Goal: Transaction & Acquisition: Purchase product/service

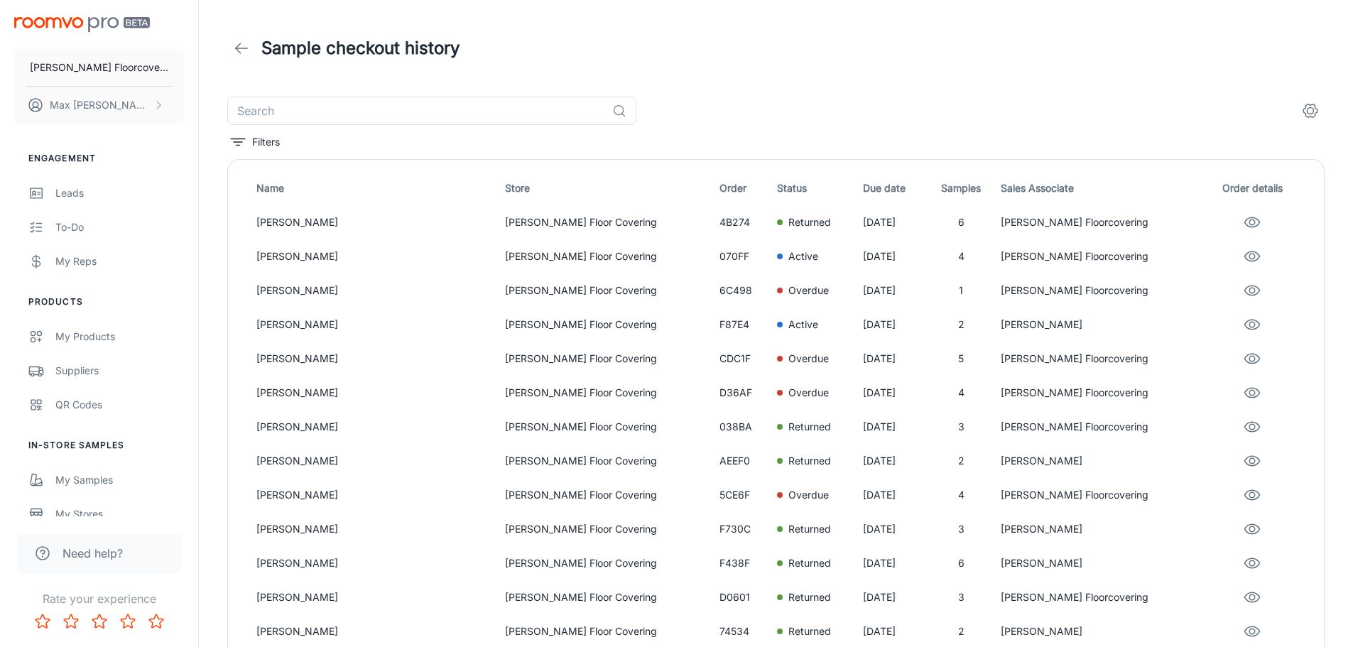
click at [239, 50] on icon at bounding box center [241, 48] width 17 height 17
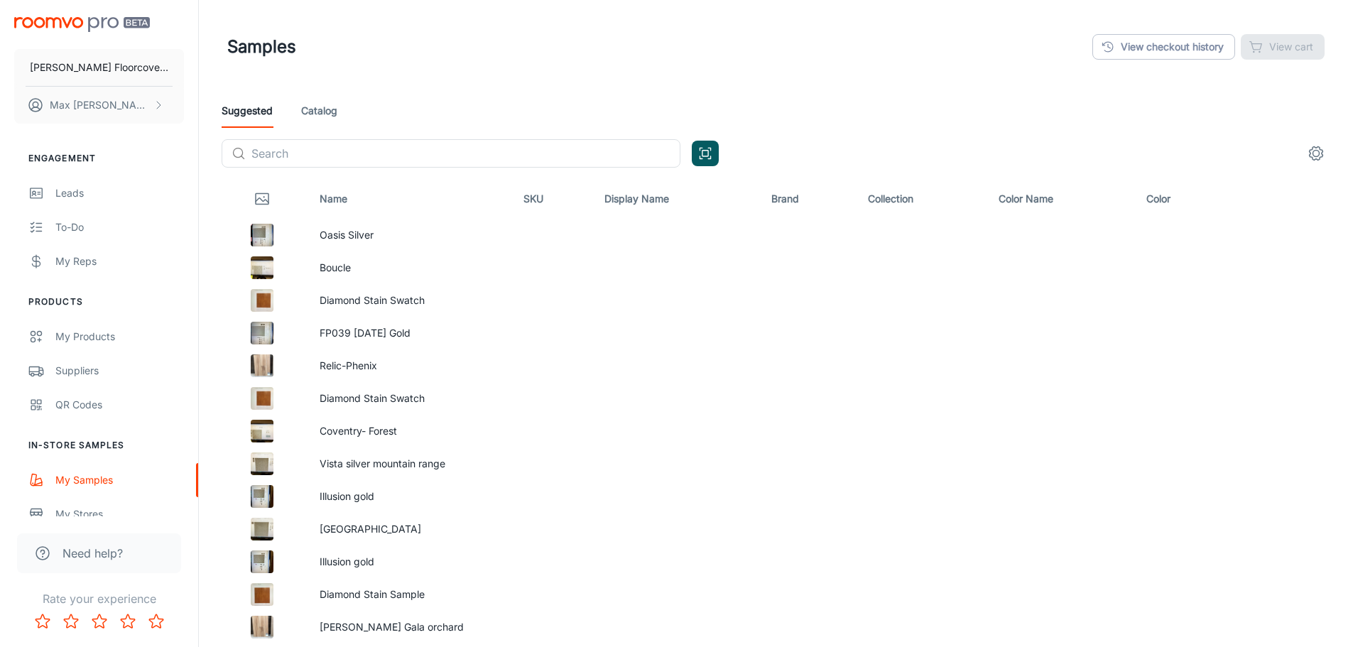
click at [329, 114] on link "Catalog" at bounding box center [319, 111] width 36 height 34
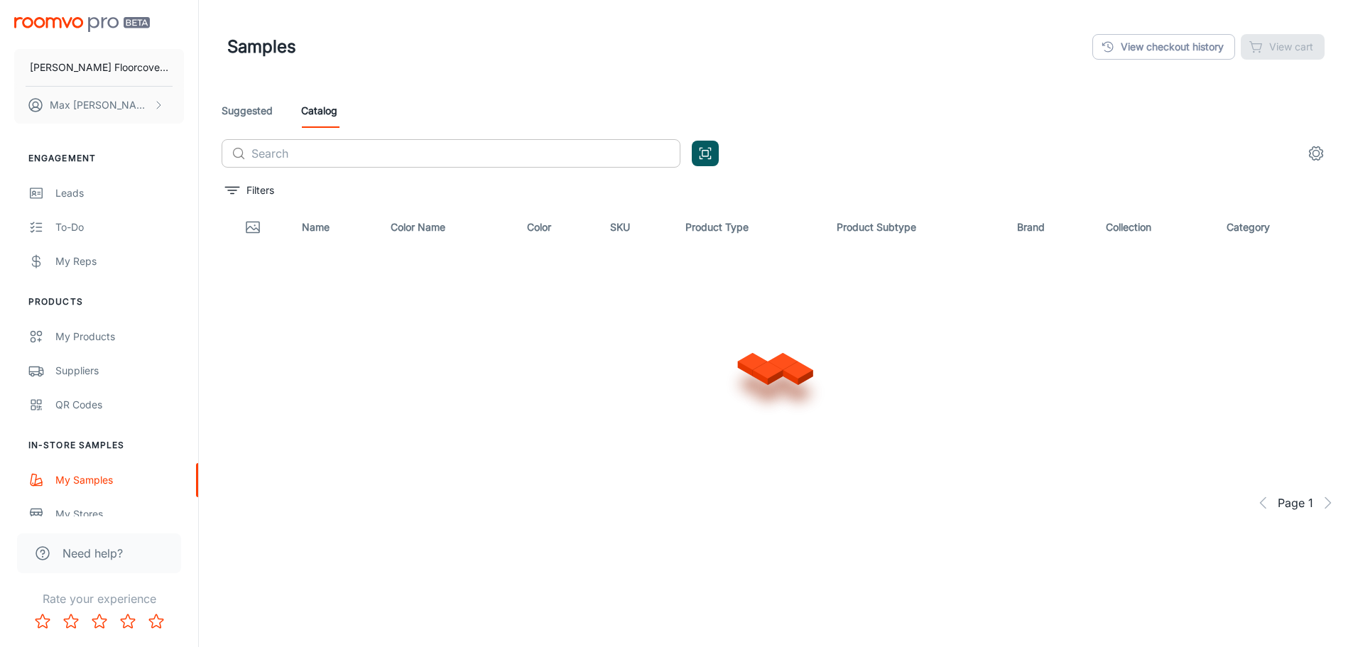
click at [338, 156] on input "text" at bounding box center [465, 153] width 429 height 28
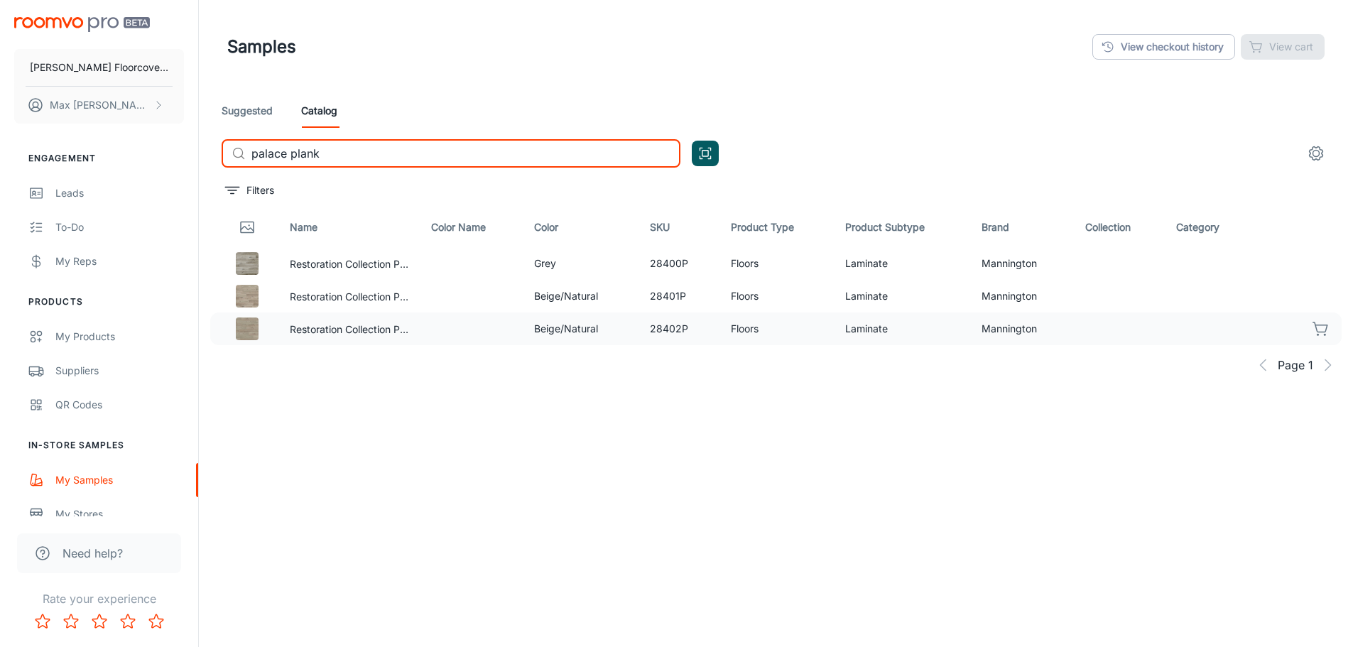
type input "palace plank"
click at [1313, 325] on icon "button" at bounding box center [1321, 328] width 17 height 17
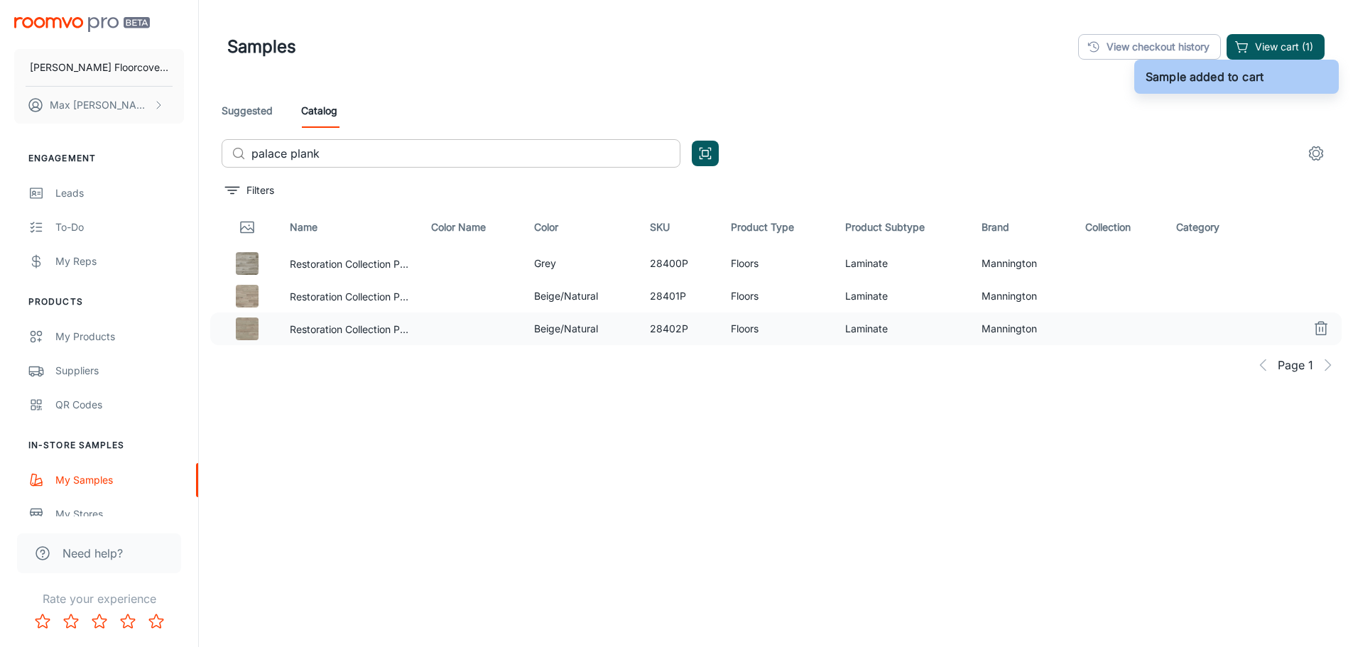
click at [376, 160] on input "palace plank" at bounding box center [465, 153] width 429 height 28
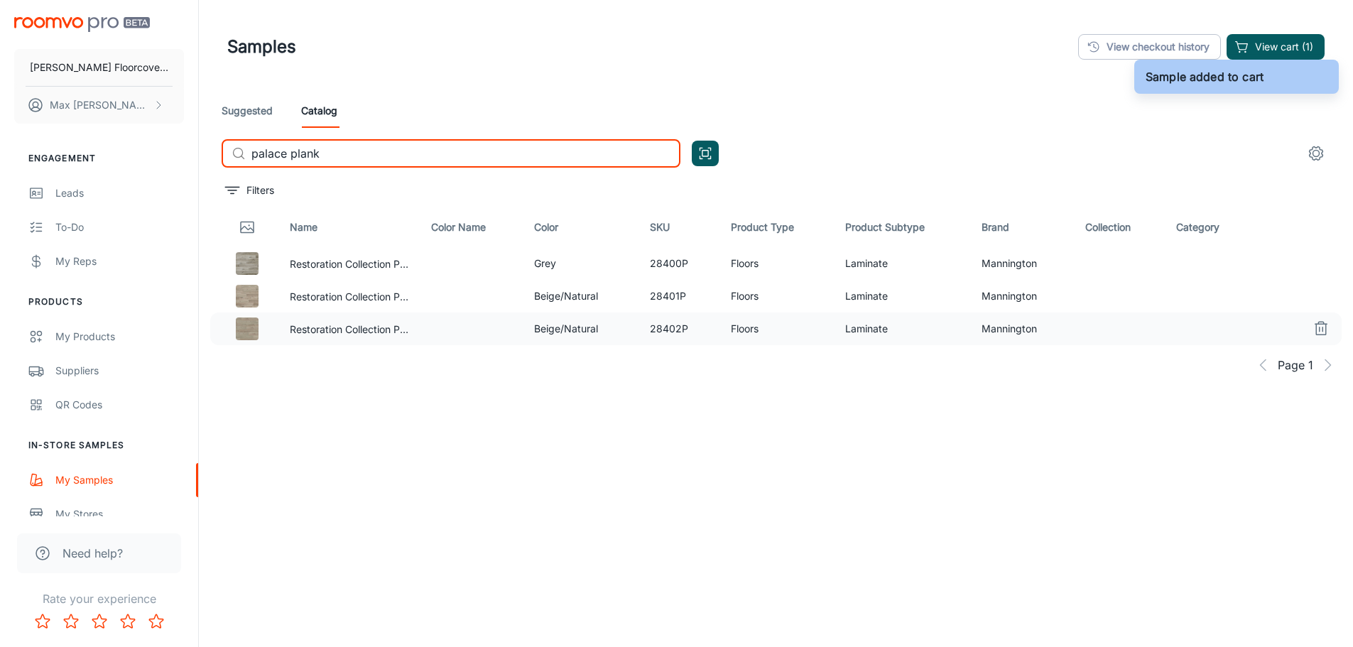
click at [376, 160] on input "palace plank" at bounding box center [465, 153] width 429 height 28
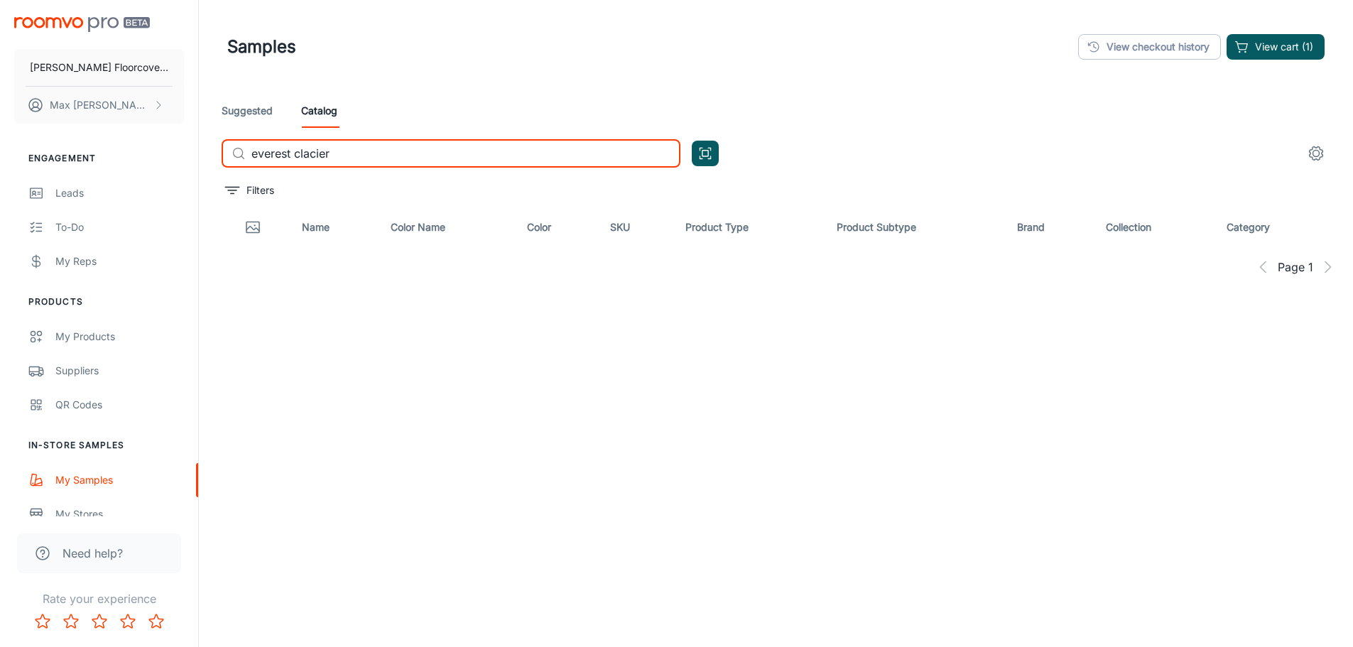
drag, startPoint x: 342, startPoint y: 148, endPoint x: 155, endPoint y: 156, distance: 187.7
click at [155, 156] on div "[PERSON_NAME] Floorcovering [PERSON_NAME] Engagement Leads To-do My Reps Produc…" at bounding box center [676, 360] width 1353 height 720
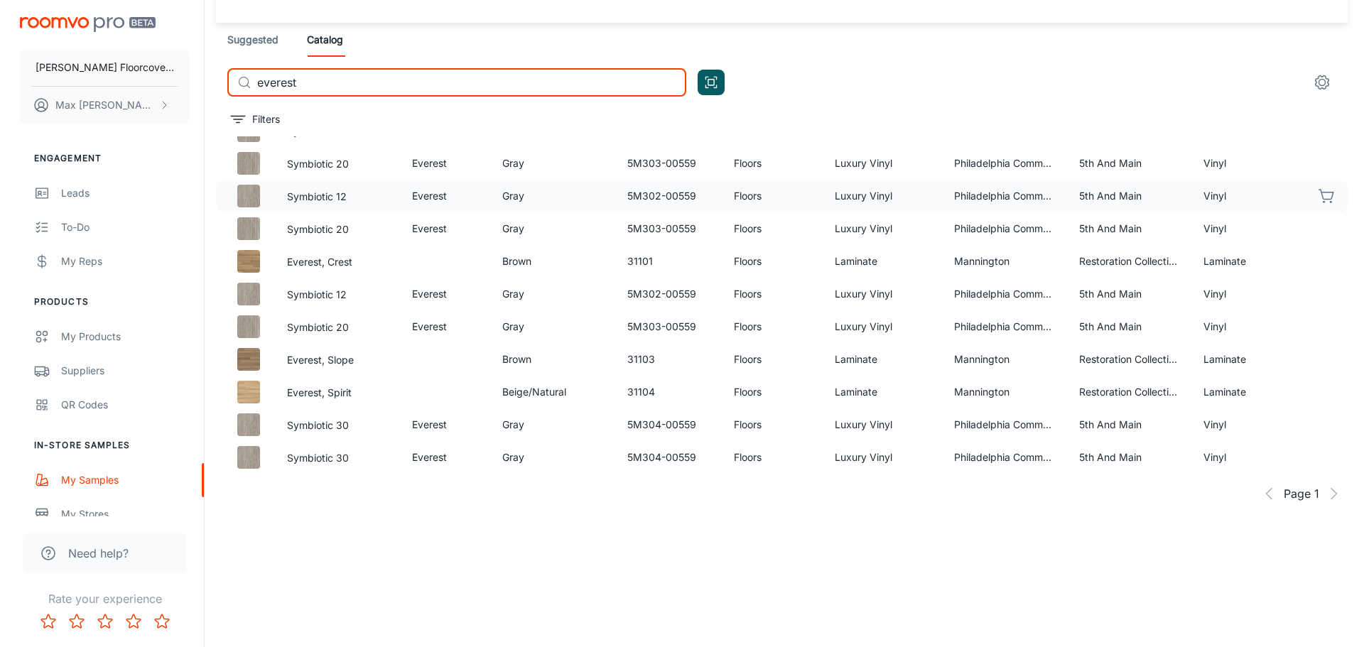
scroll to position [72, 0]
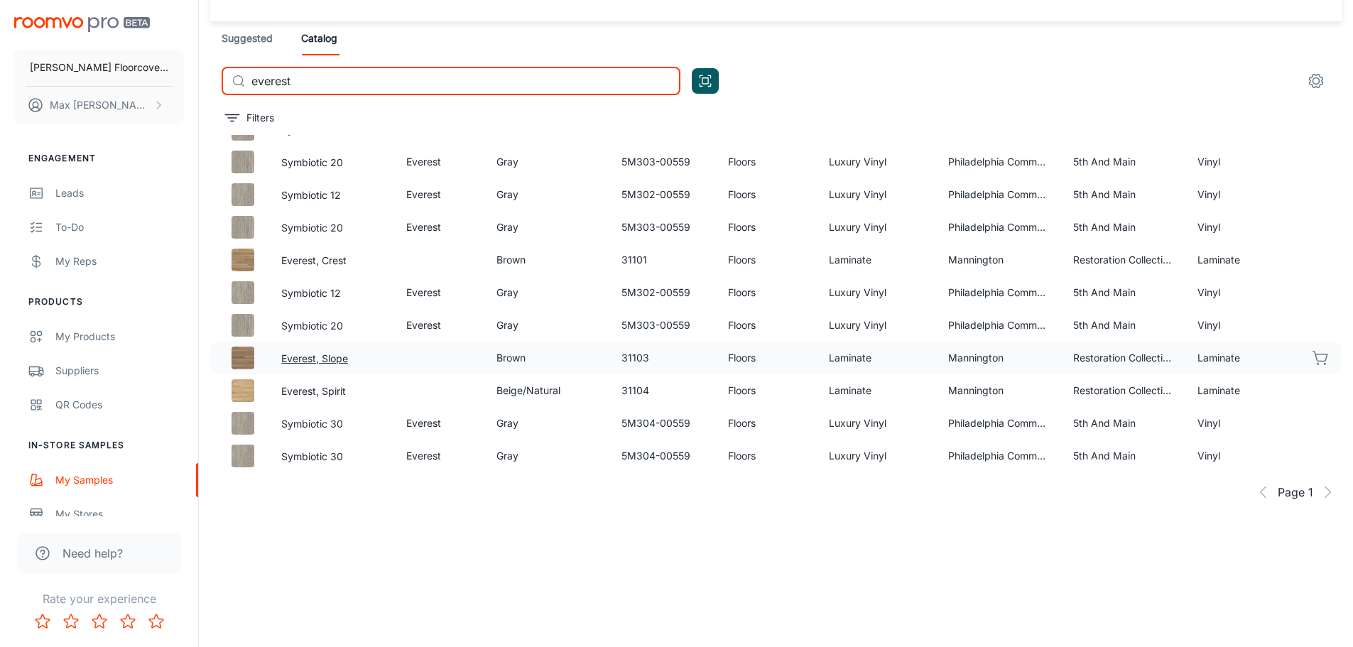
type input "everest"
click at [337, 360] on button "Everest, Slope" at bounding box center [314, 359] width 67 height 16
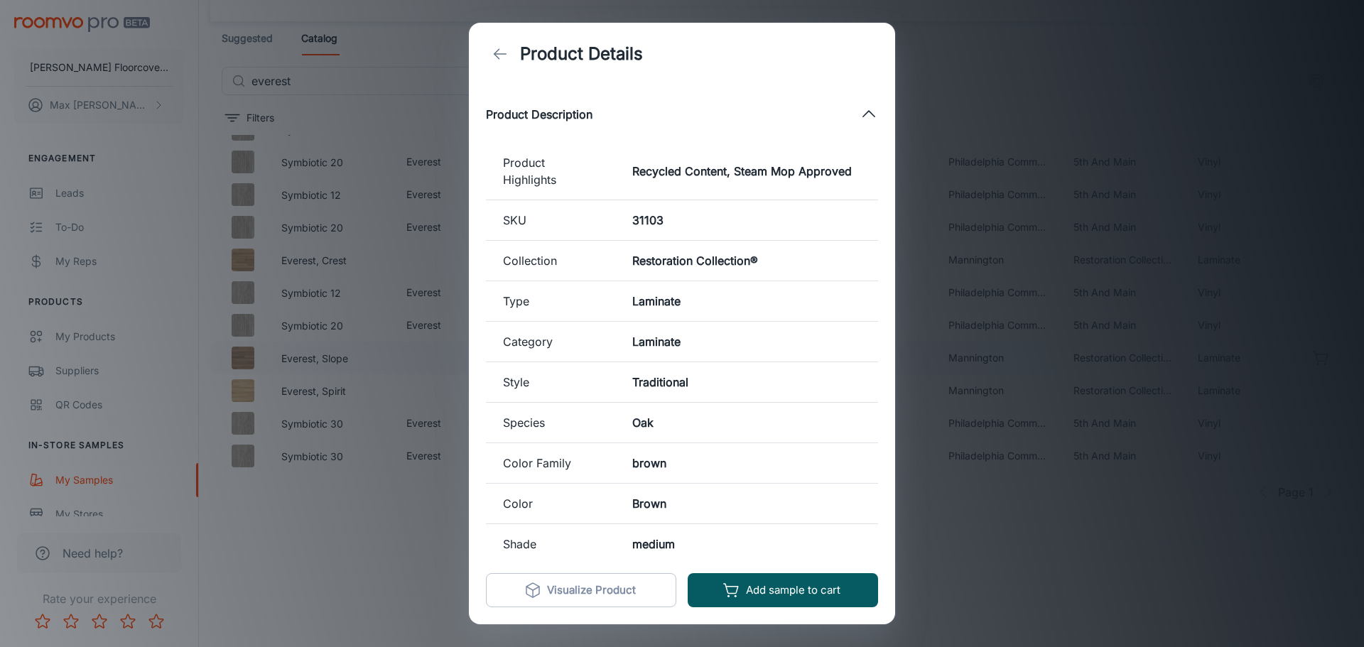
scroll to position [274, 0]
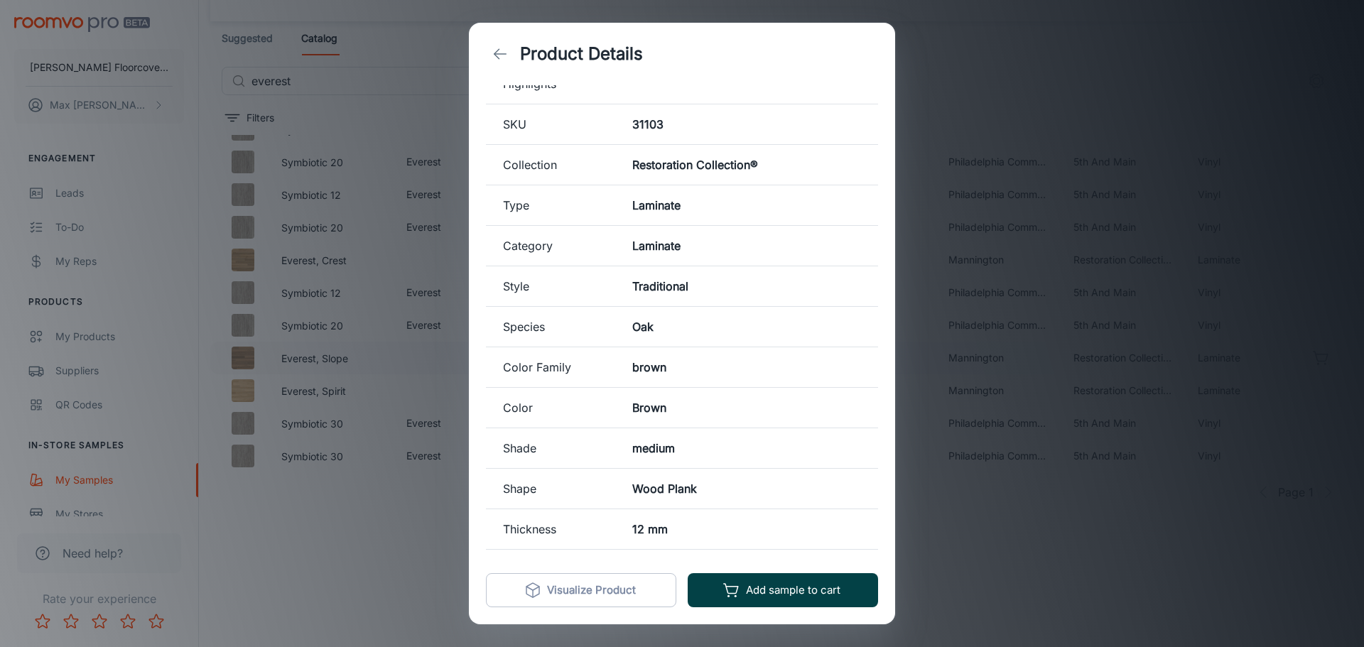
click at [778, 589] on button "Add sample to cart" at bounding box center [783, 590] width 190 height 34
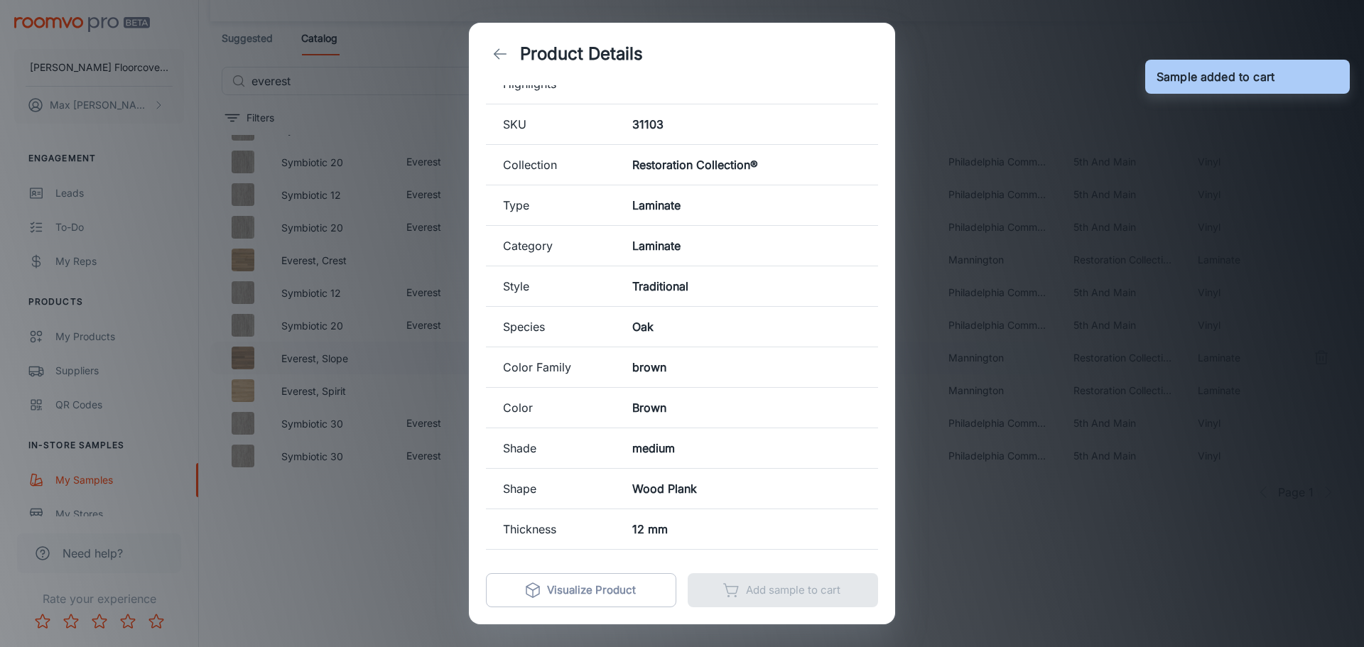
click at [1047, 571] on div "Product Details Mannington Everest, Slope Size : 7-2/3" x 59-1/2" Product Descr…" at bounding box center [682, 323] width 1364 height 647
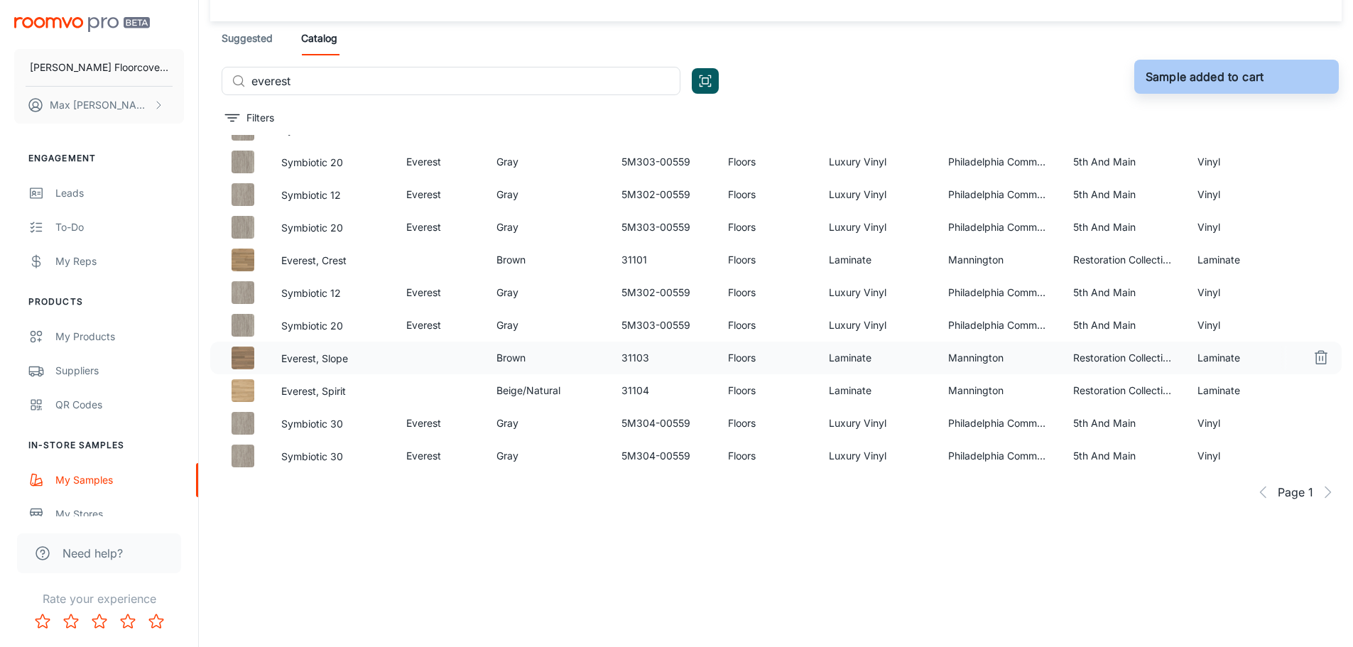
scroll to position [350, 0]
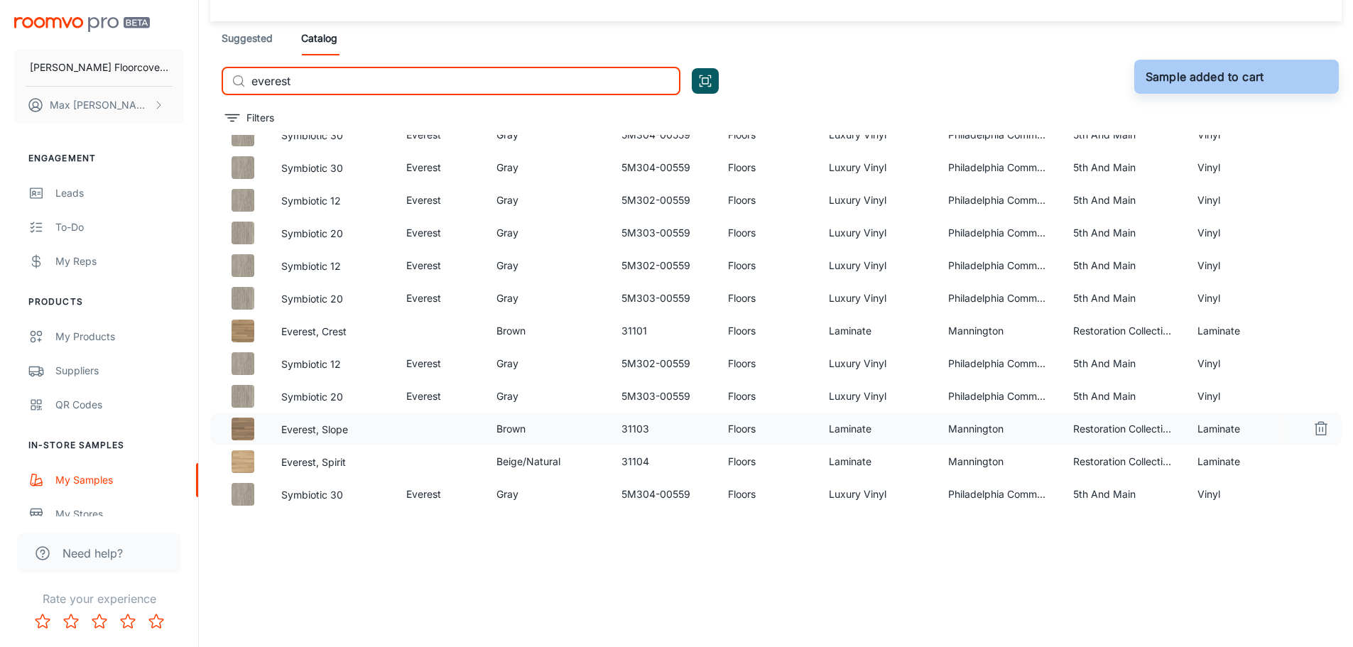
click at [435, 72] on input "everest" at bounding box center [465, 81] width 429 height 28
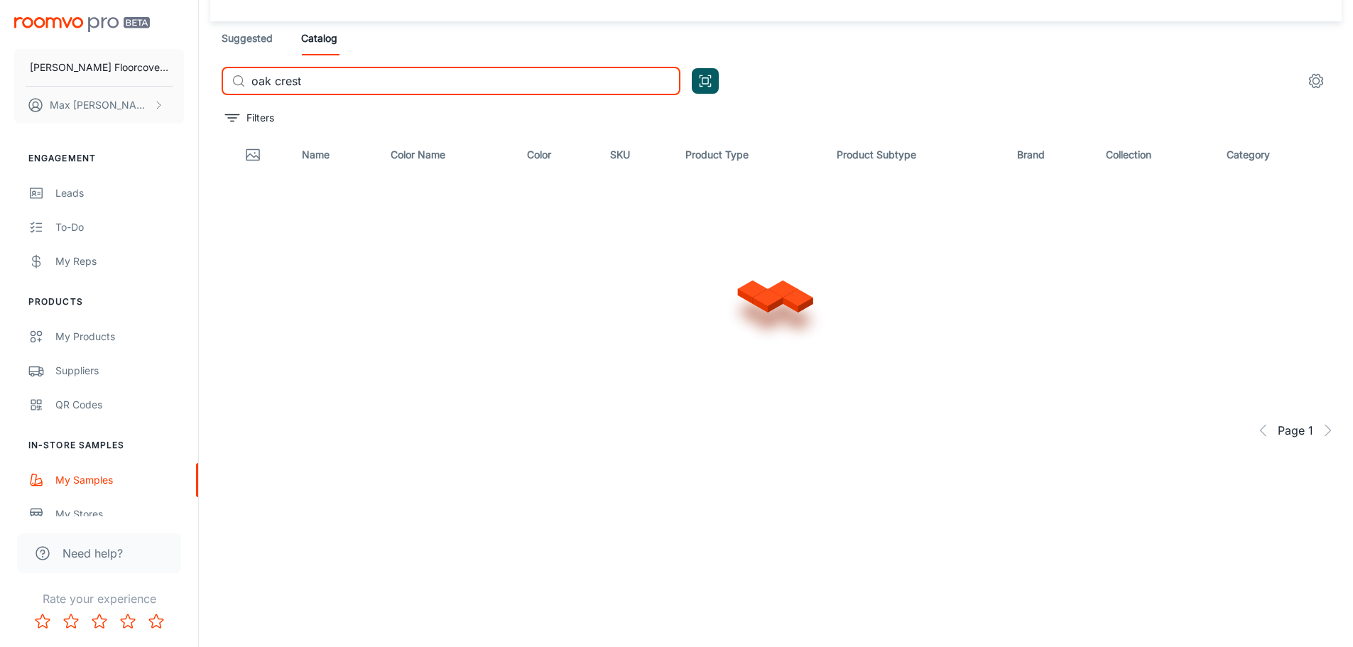
scroll to position [0, 0]
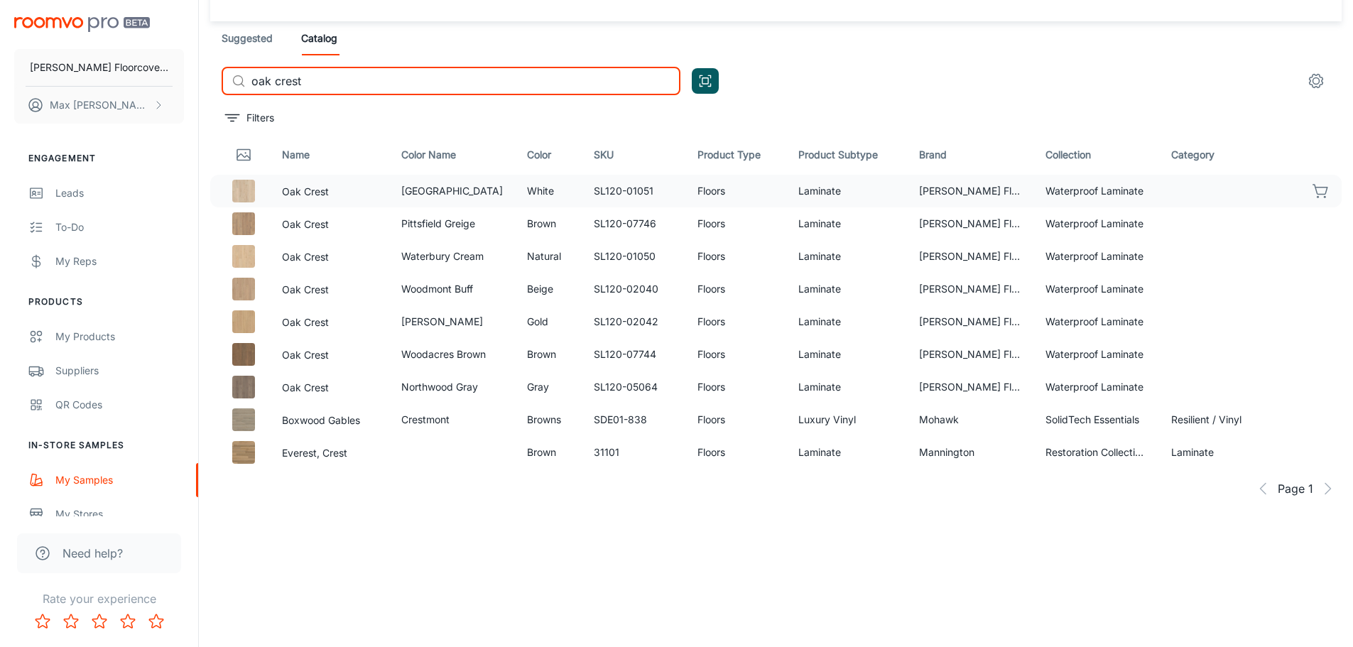
type input "oak crest"
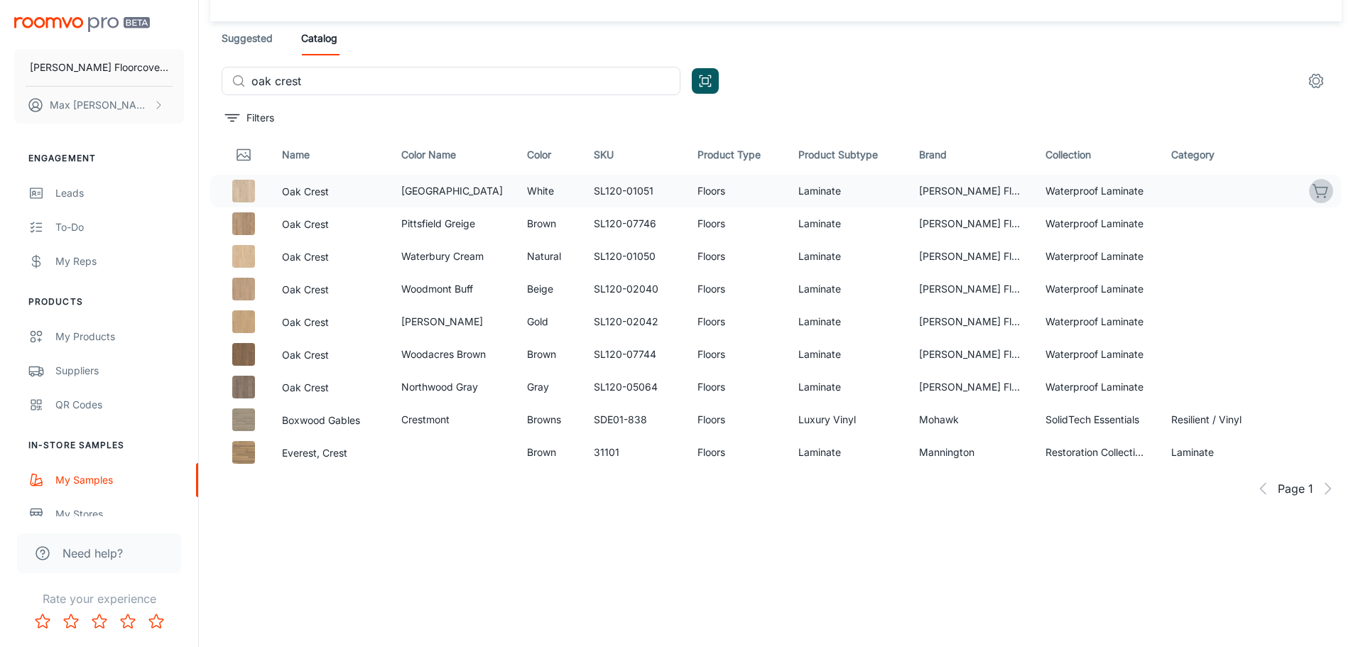
click at [1323, 188] on icon "button" at bounding box center [1321, 191] width 17 height 17
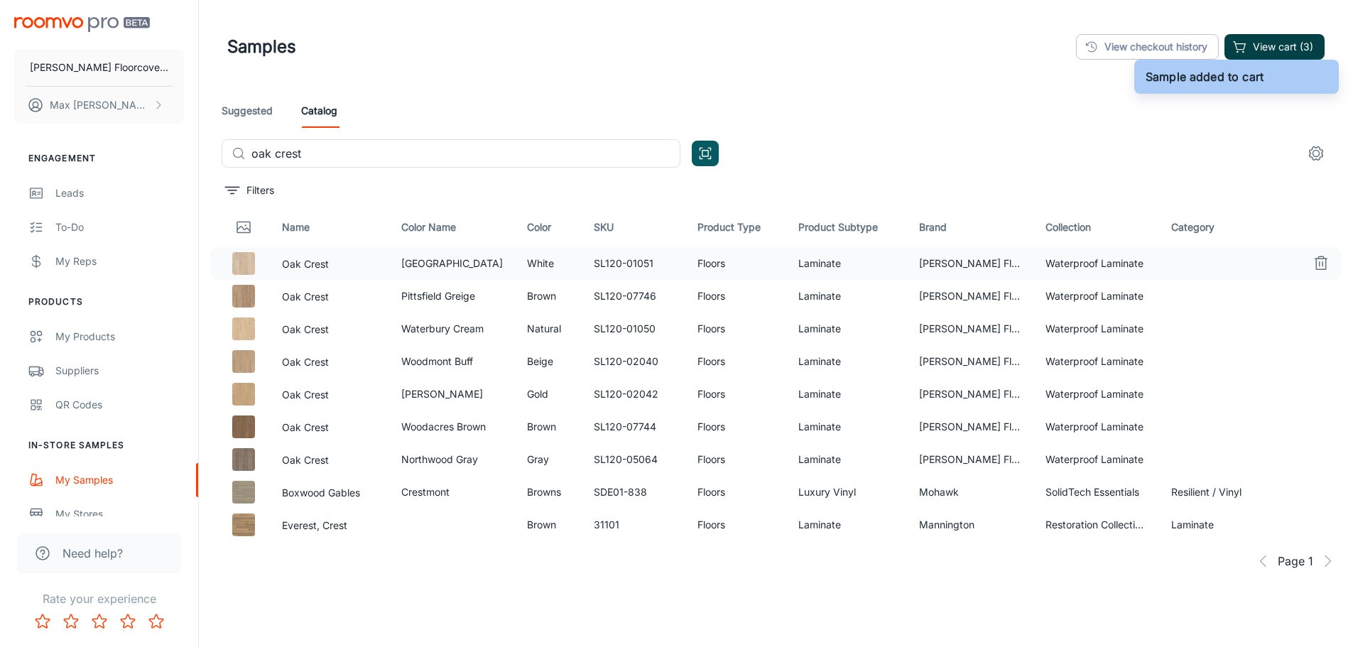
click at [1248, 45] on button "View cart (3)" at bounding box center [1275, 47] width 100 height 26
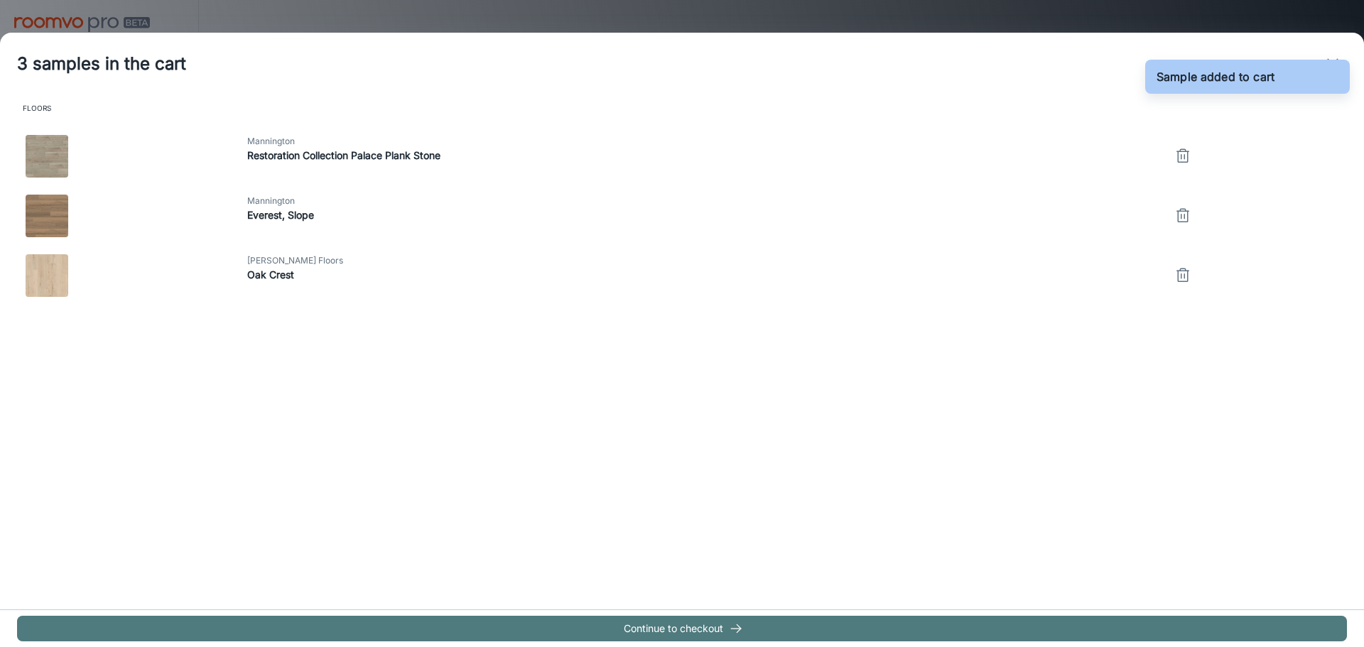
click at [649, 621] on button "Continue to checkout" at bounding box center [682, 629] width 1330 height 26
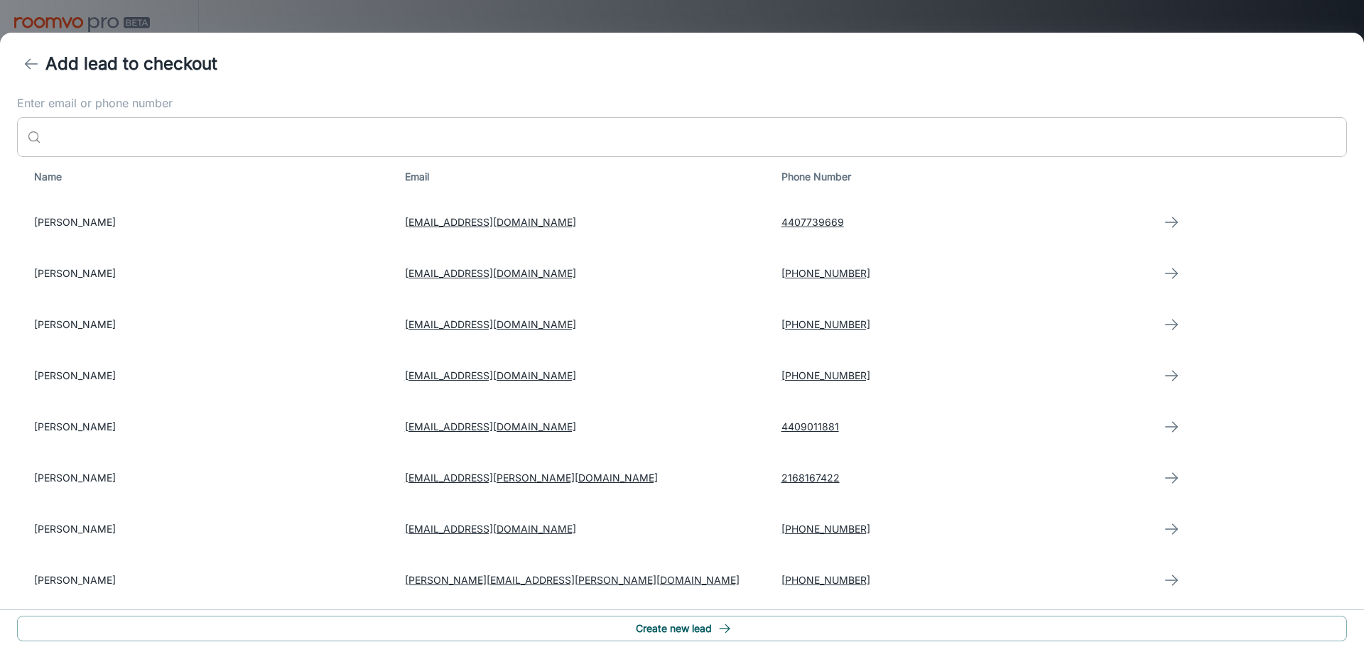
click at [300, 132] on input "Enter email or phone number" at bounding box center [697, 137] width 1300 height 40
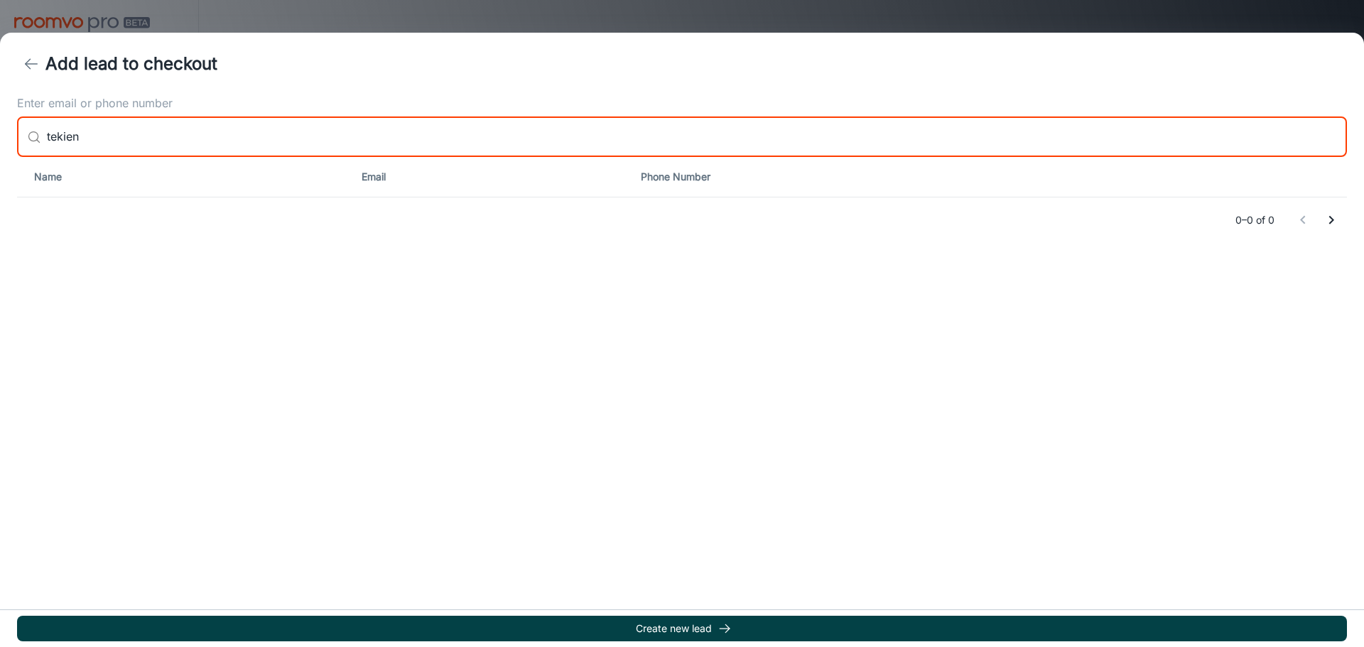
type input "tekien"
click at [749, 630] on button "Create new lead" at bounding box center [682, 629] width 1330 height 26
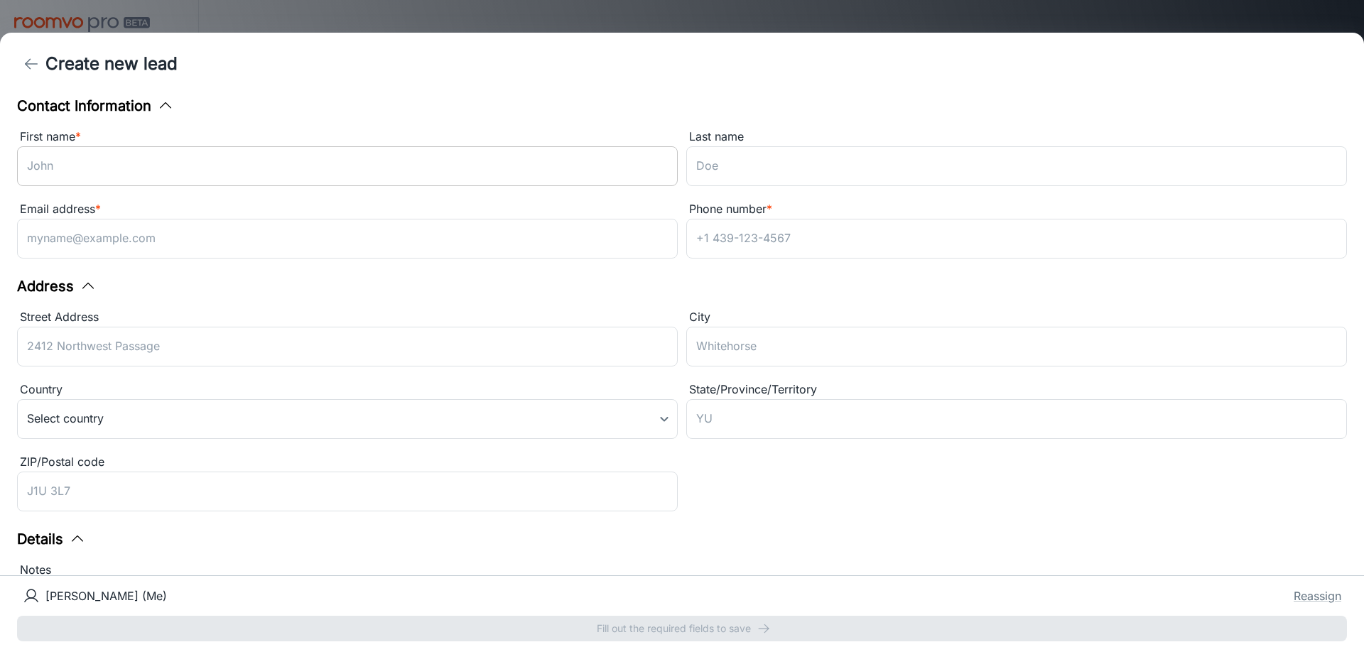
click at [244, 179] on input "First name *" at bounding box center [347, 166] width 661 height 40
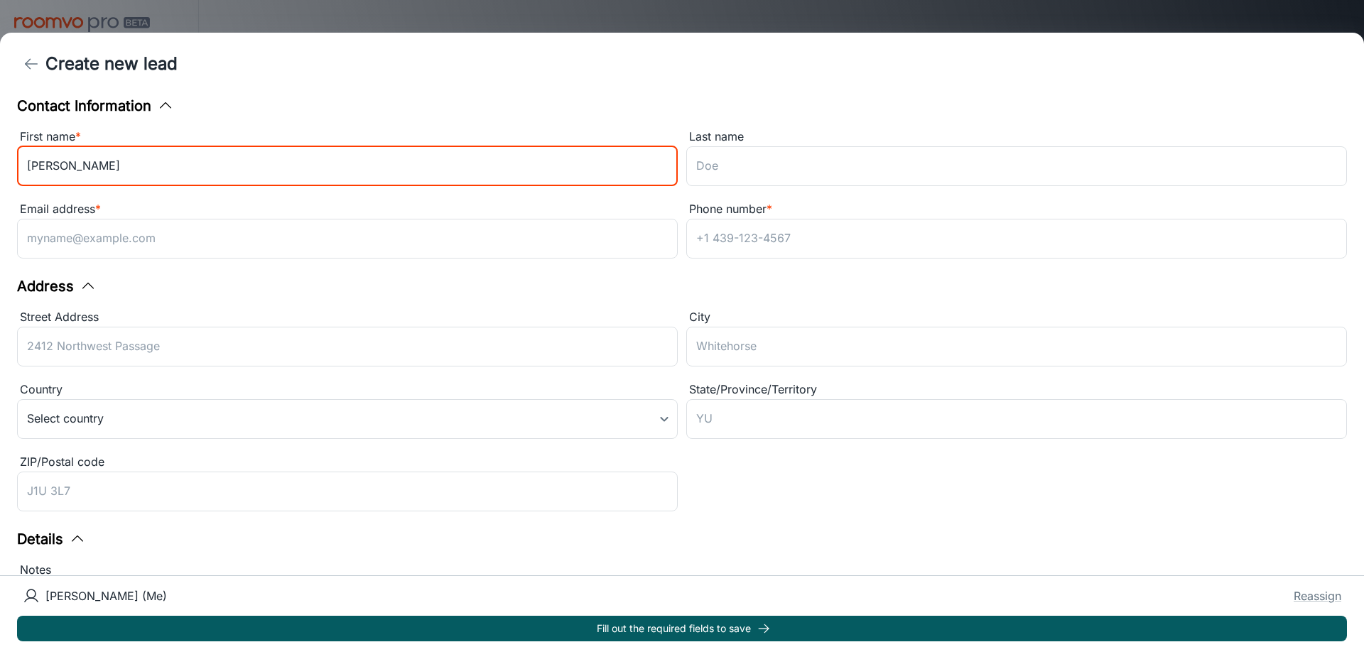
type input "[PERSON_NAME]"
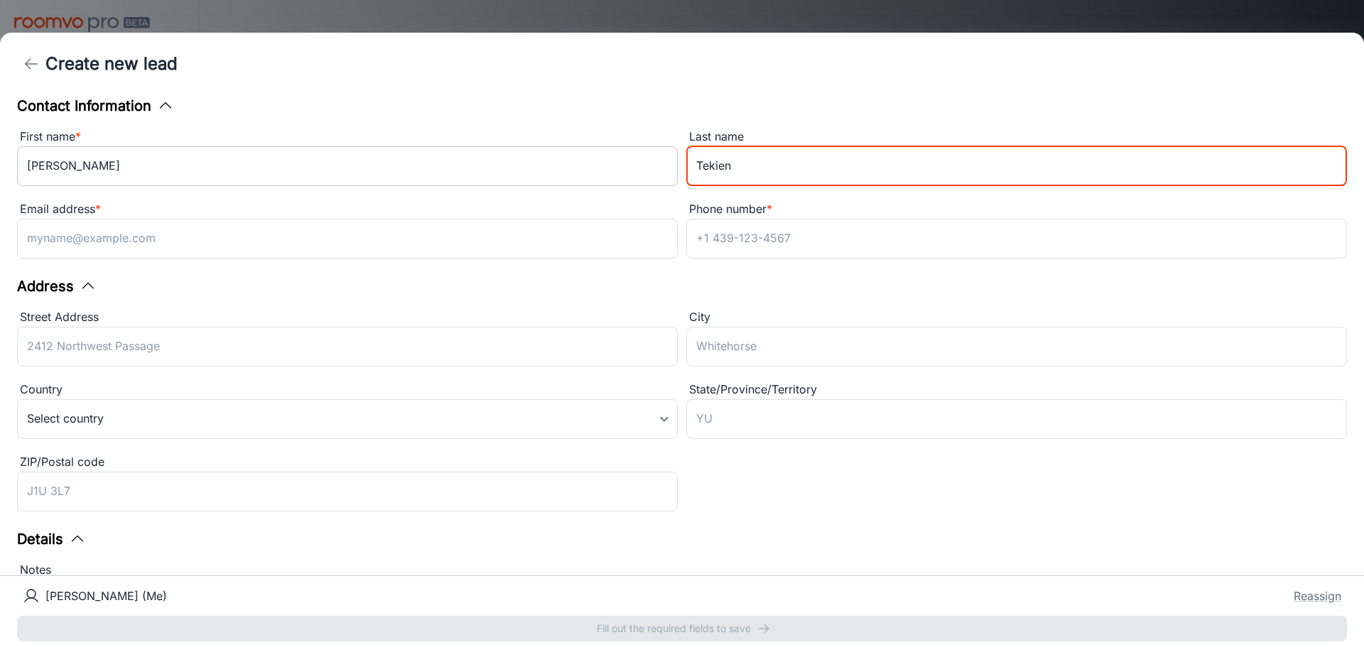
type input "Tekien"
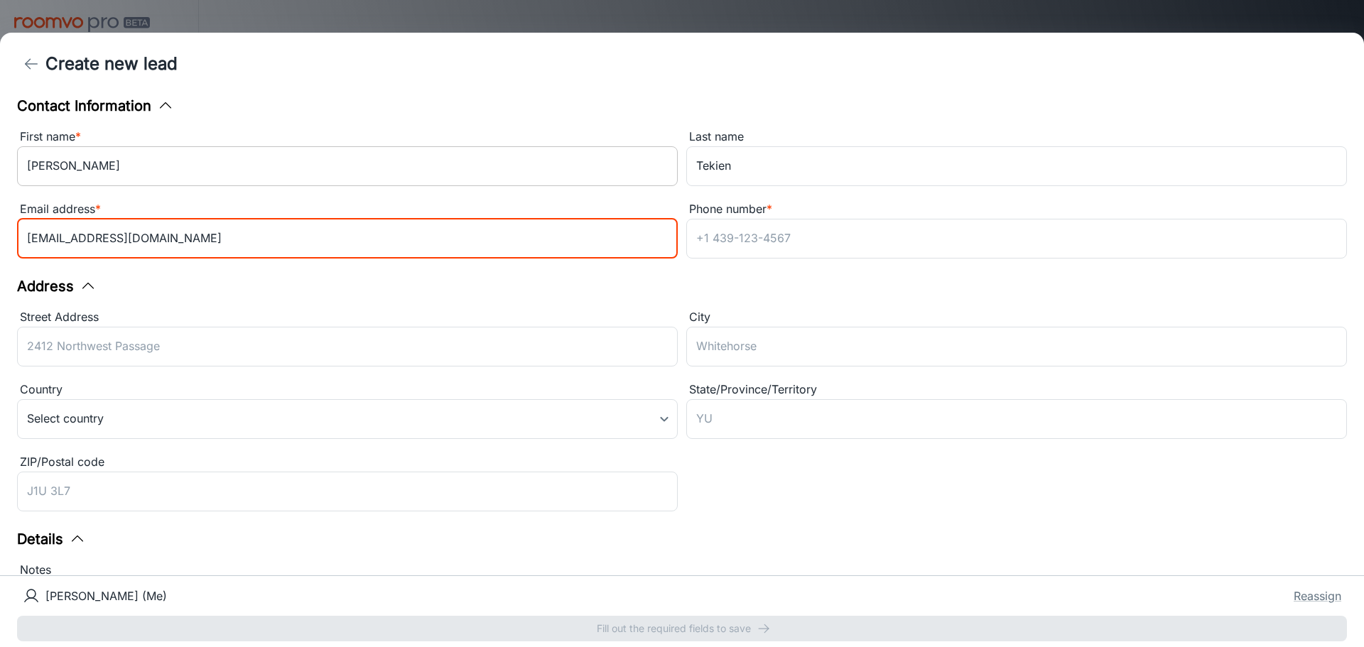
type input "[EMAIL_ADDRESS][DOMAIN_NAME]"
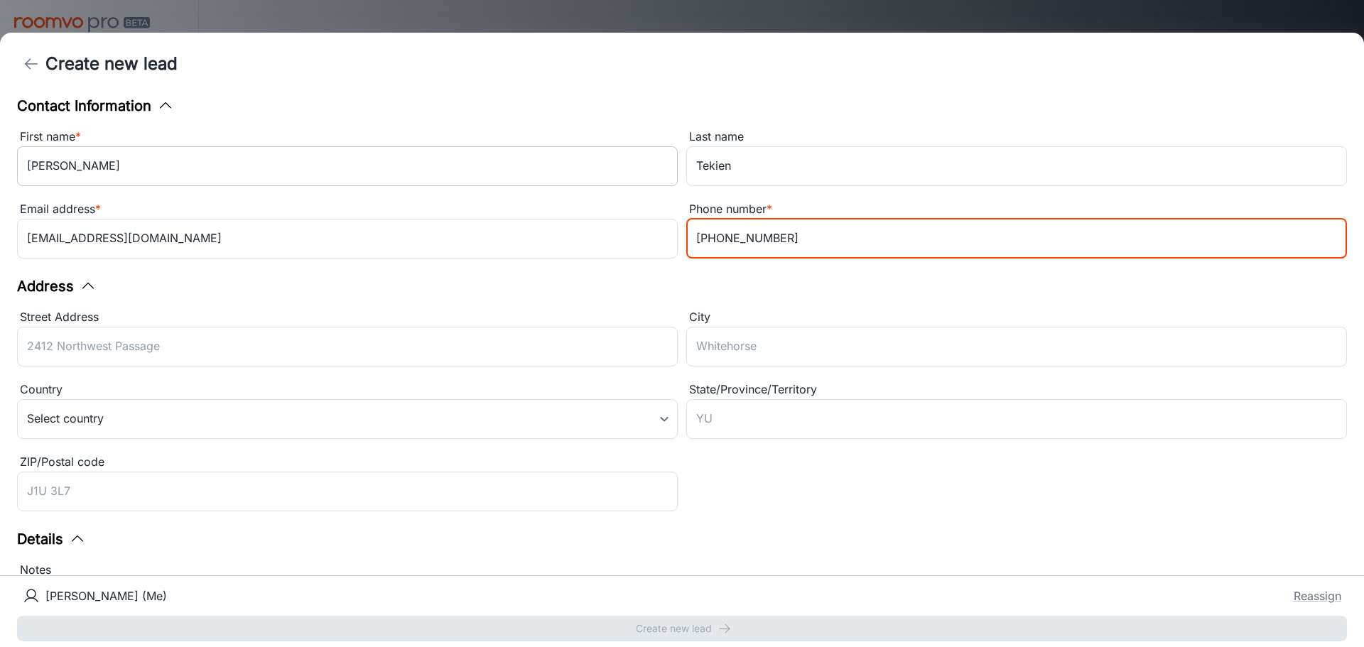
type input "[PHONE_NUMBER]"
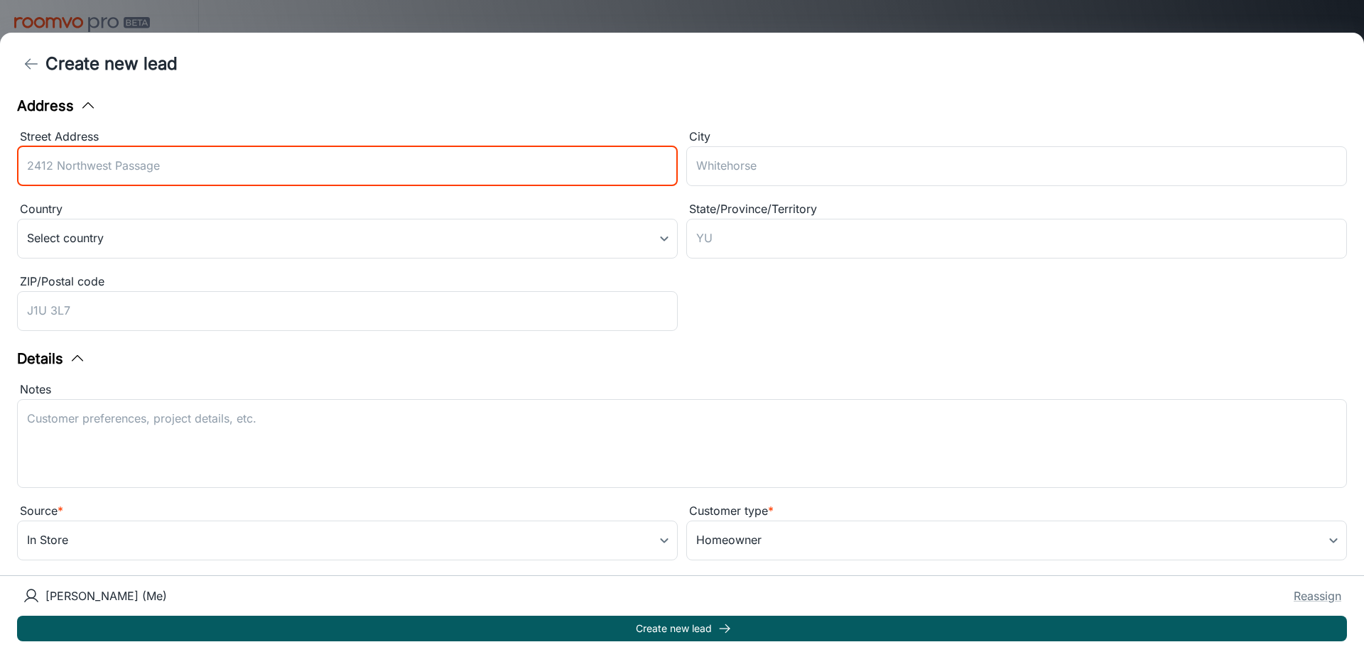
scroll to position [183, 0]
click at [366, 452] on textarea "Notes" at bounding box center [682, 440] width 1310 height 65
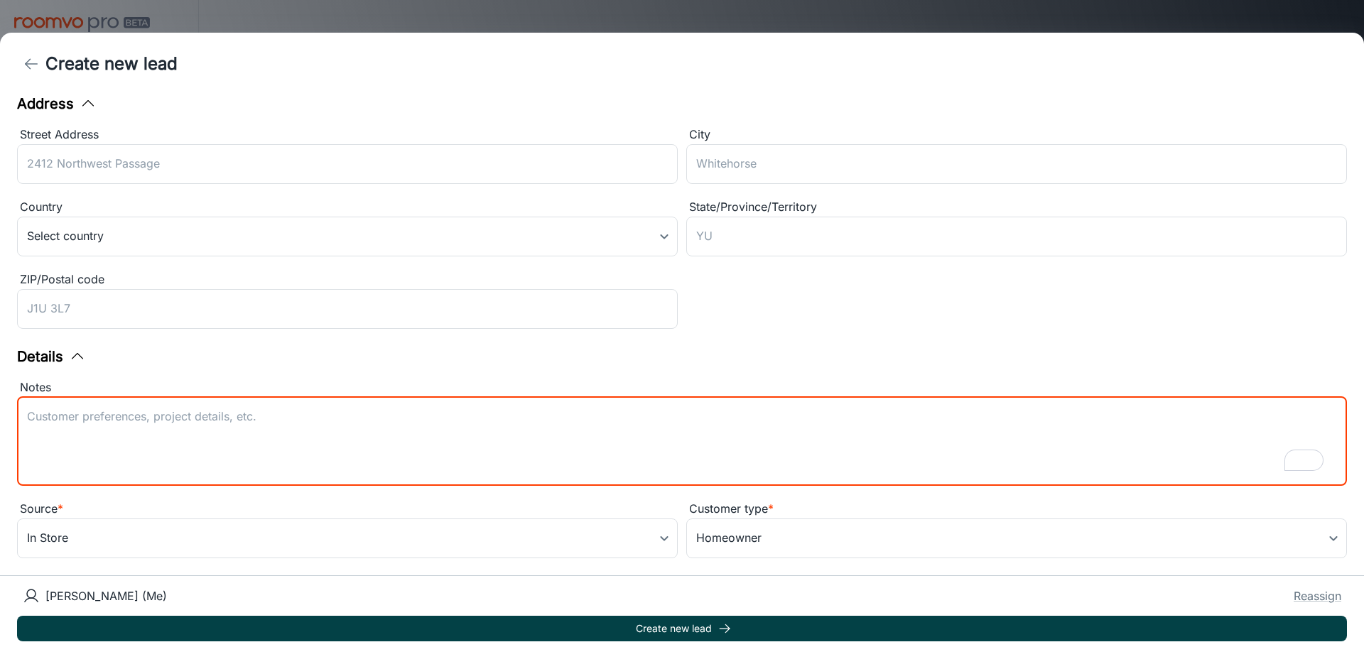
click at [704, 623] on button "Create new lead" at bounding box center [682, 629] width 1330 height 26
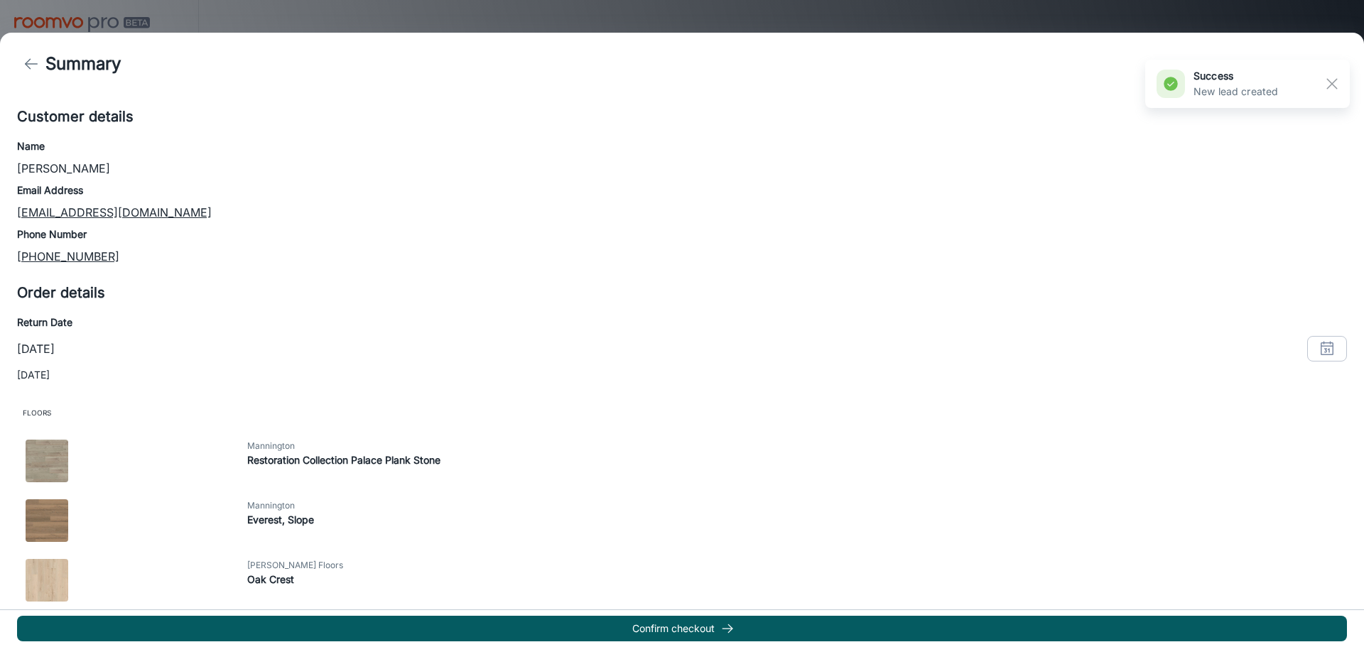
scroll to position [186, 0]
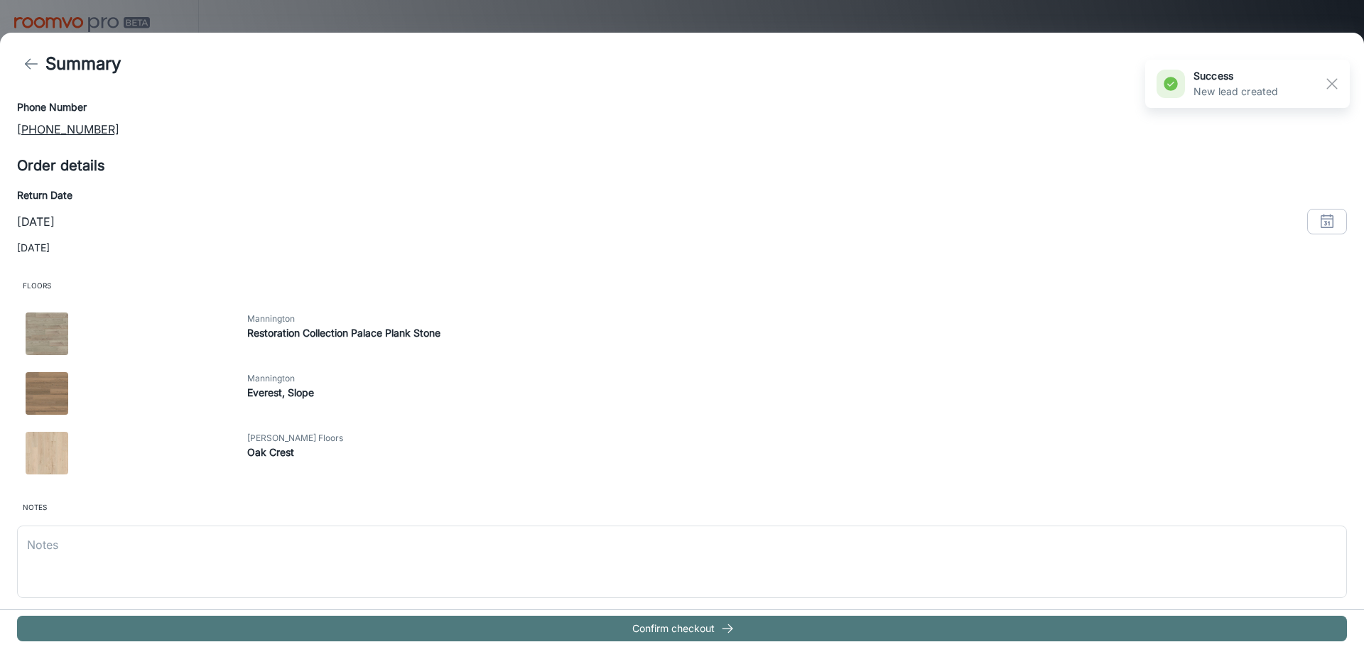
click at [625, 628] on button "Confirm checkout" at bounding box center [682, 629] width 1330 height 26
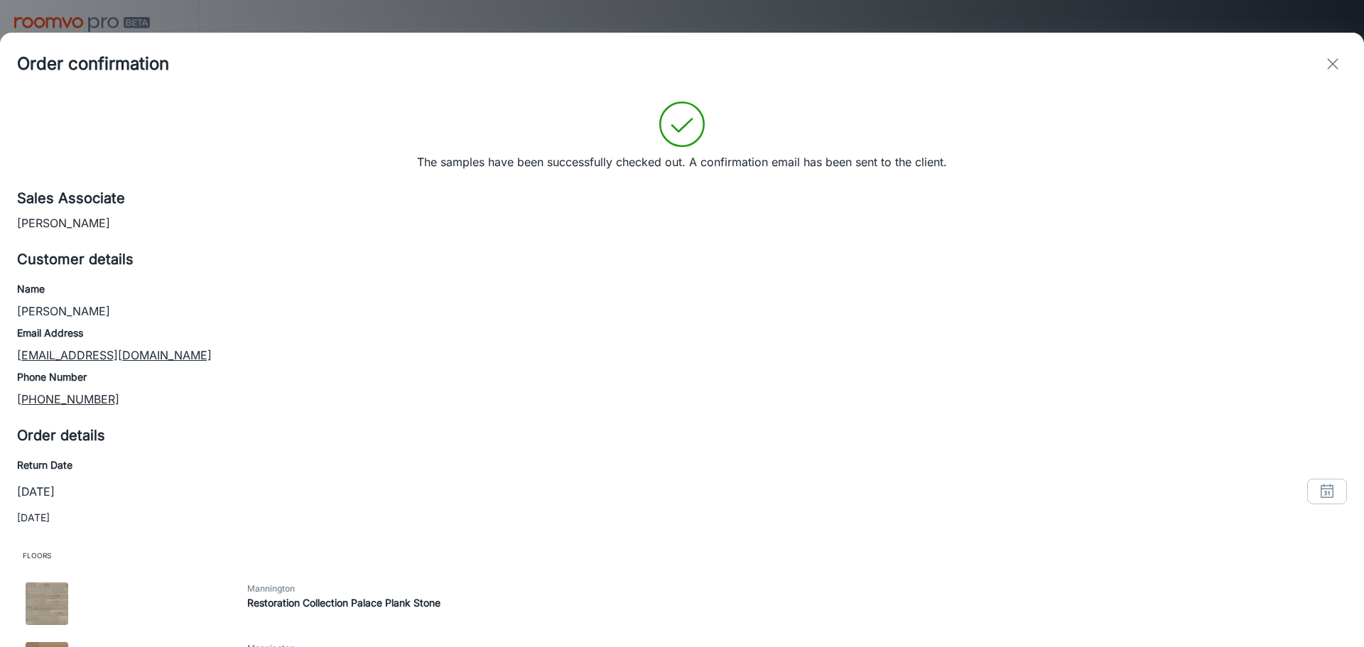
click at [1339, 61] on icon "exit" at bounding box center [1332, 63] width 17 height 17
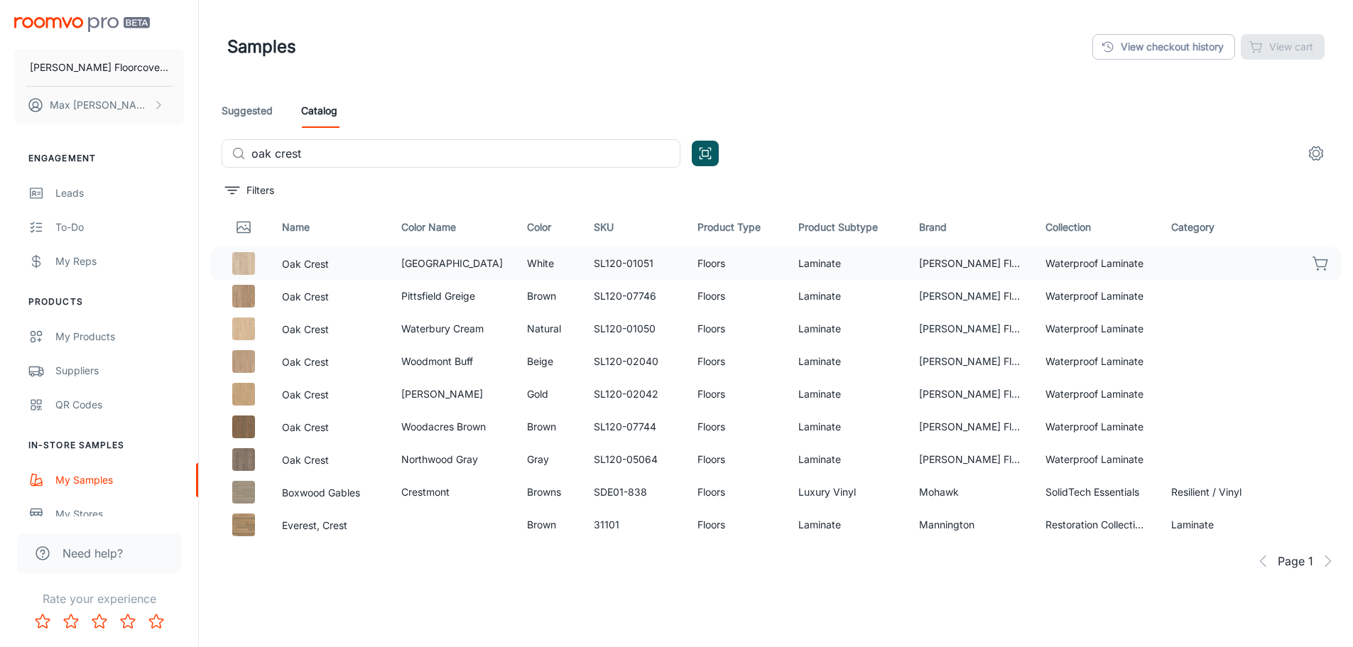
click at [823, 109] on div "Suggested Catalog" at bounding box center [776, 111] width 1109 height 34
click at [1152, 51] on link "View checkout history" at bounding box center [1163, 47] width 143 height 26
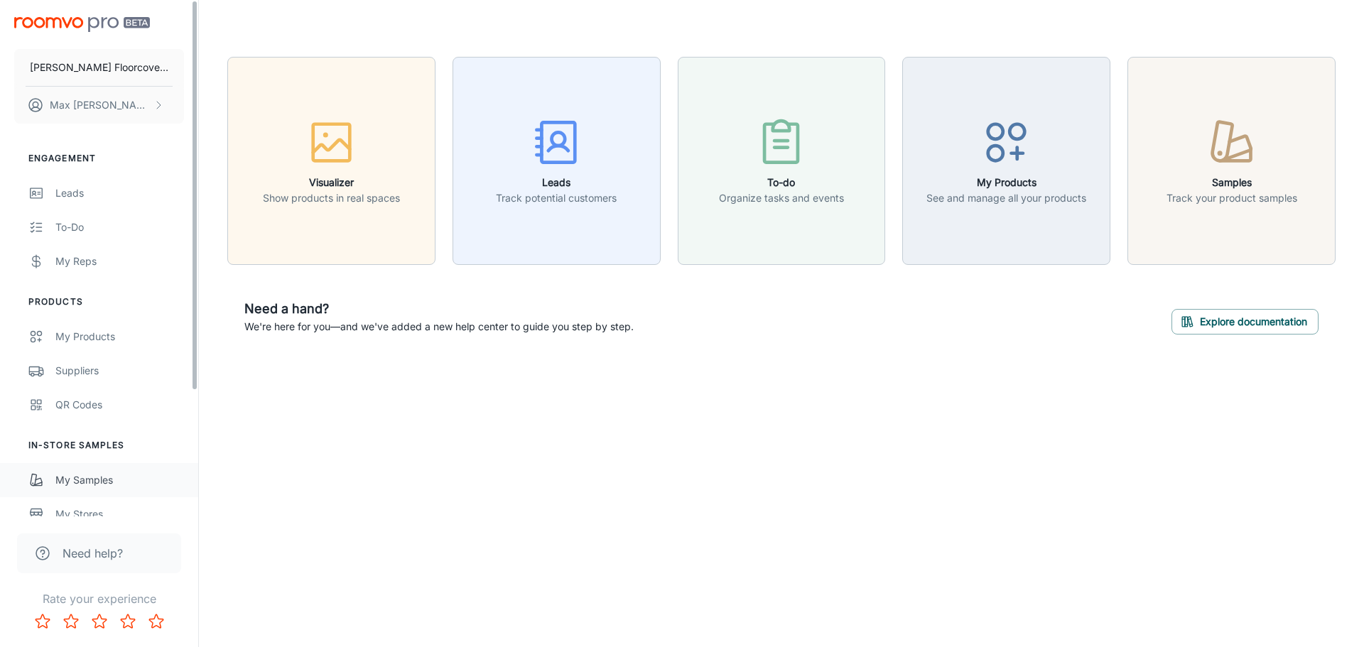
click at [119, 482] on div "My Samples" at bounding box center [119, 480] width 129 height 16
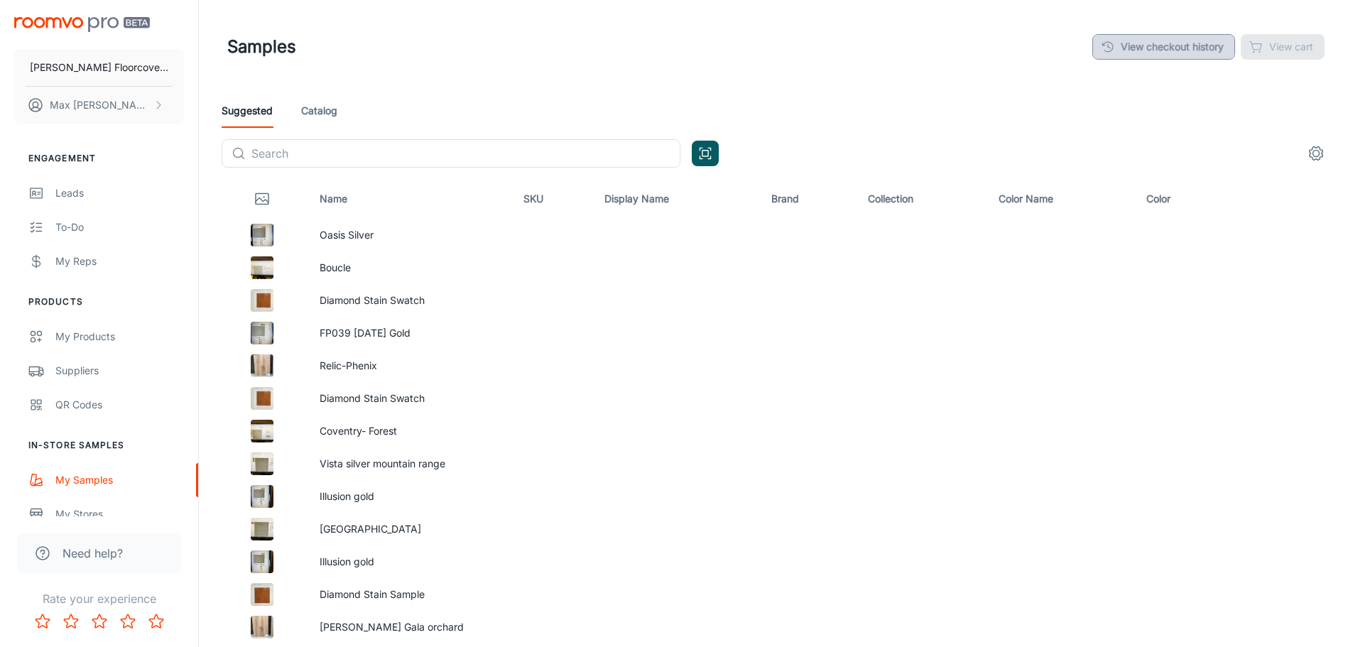
click at [1190, 51] on link "View checkout history" at bounding box center [1163, 47] width 143 height 26
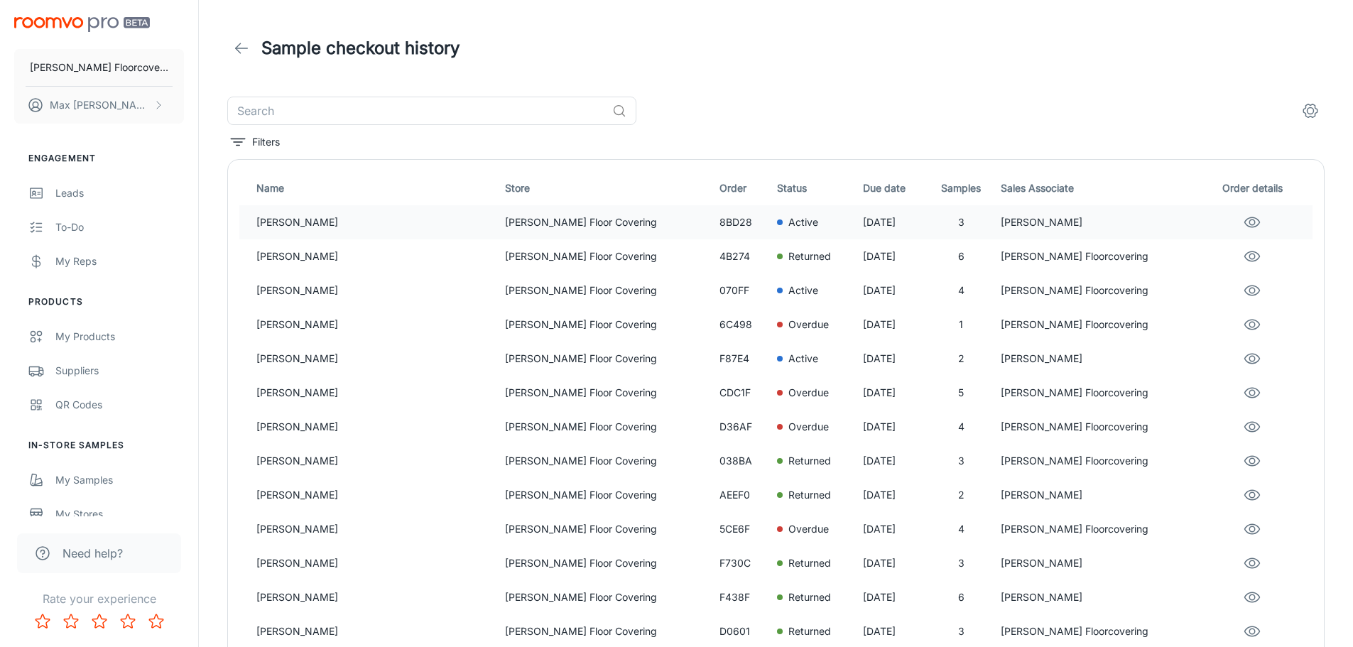
click at [297, 222] on p "[PERSON_NAME]" at bounding box center [374, 223] width 237 height 16
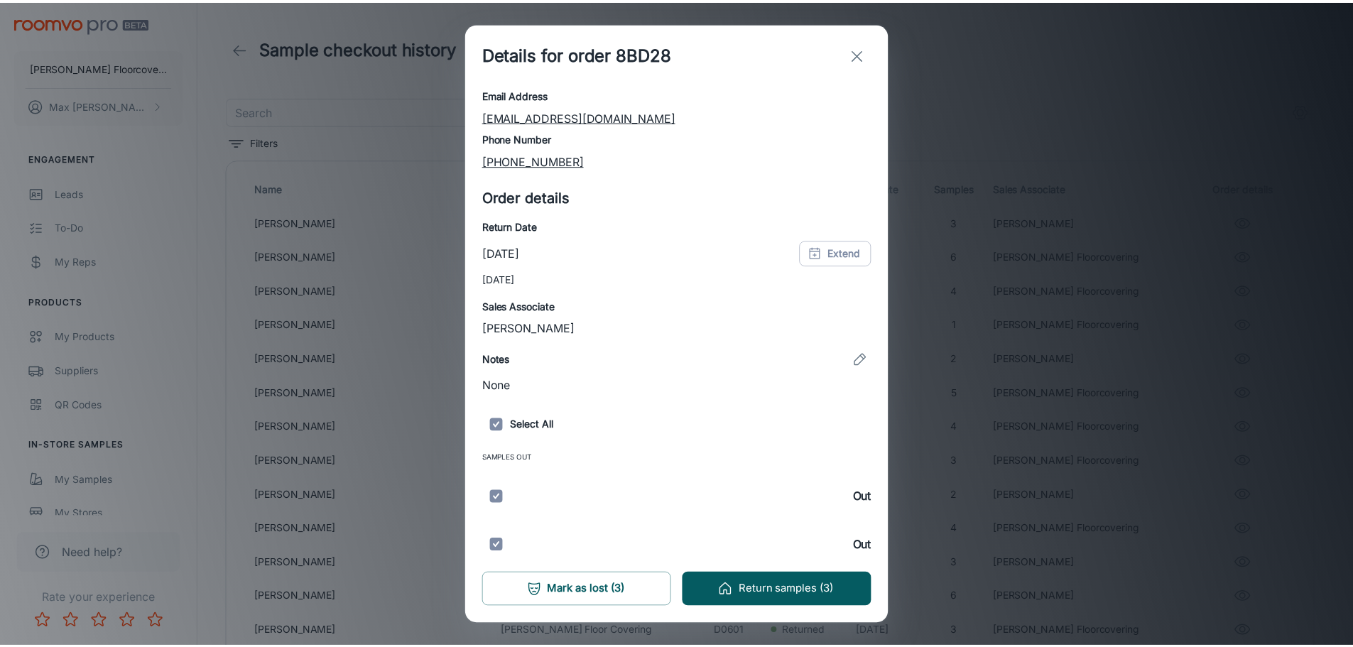
scroll to position [134, 0]
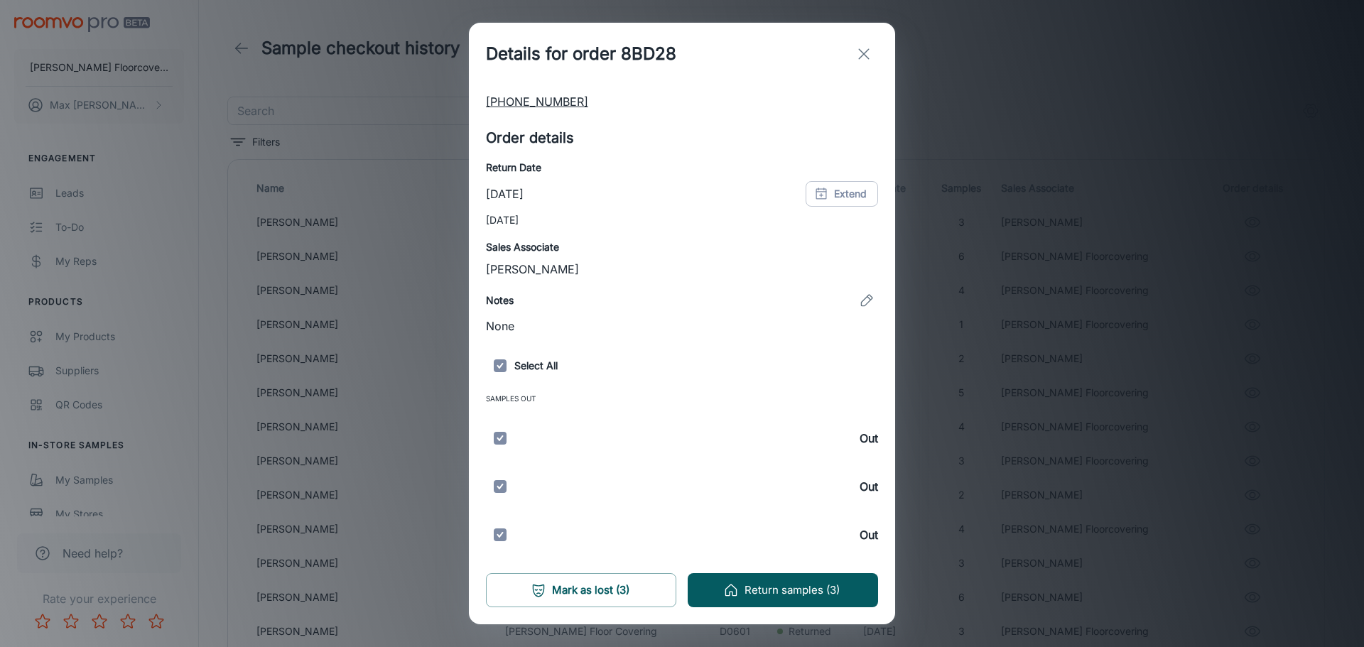
click at [1011, 381] on div "Details for order 8BD28 Customer details Name [PERSON_NAME] Email Address [EMAI…" at bounding box center [682, 323] width 1364 height 647
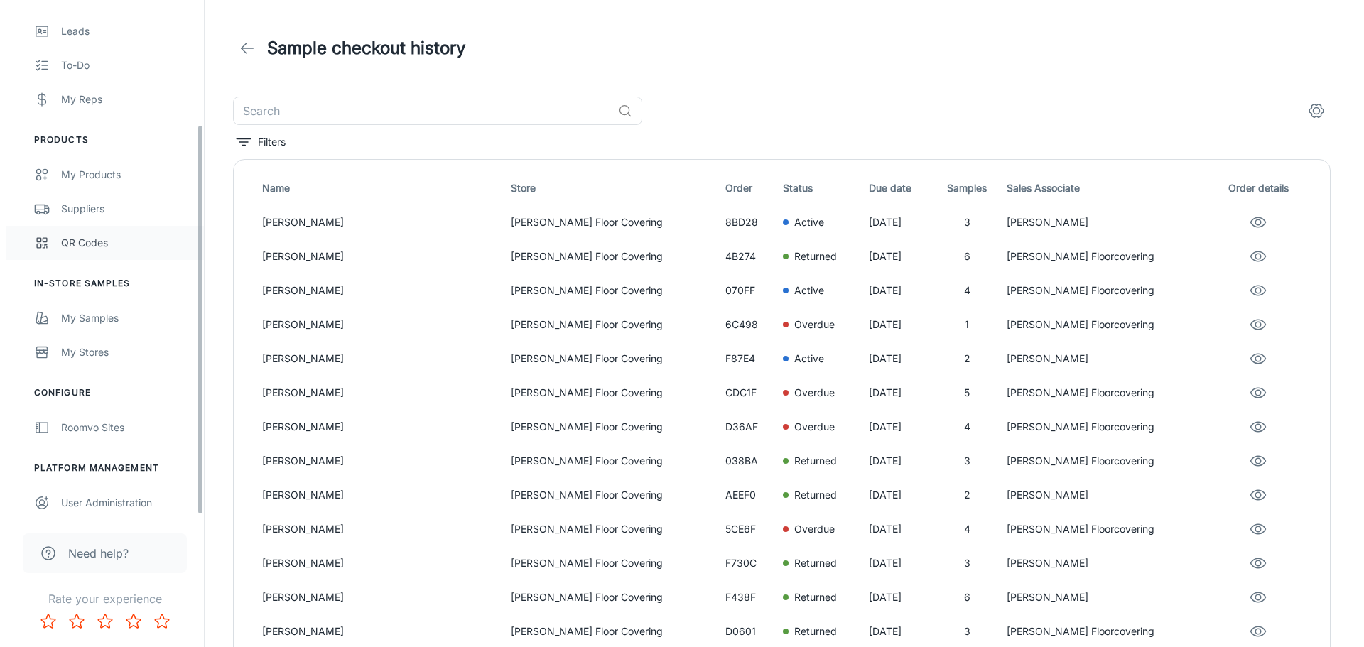
scroll to position [166, 0]
click at [764, 100] on div "​" at bounding box center [775, 111] width 1097 height 28
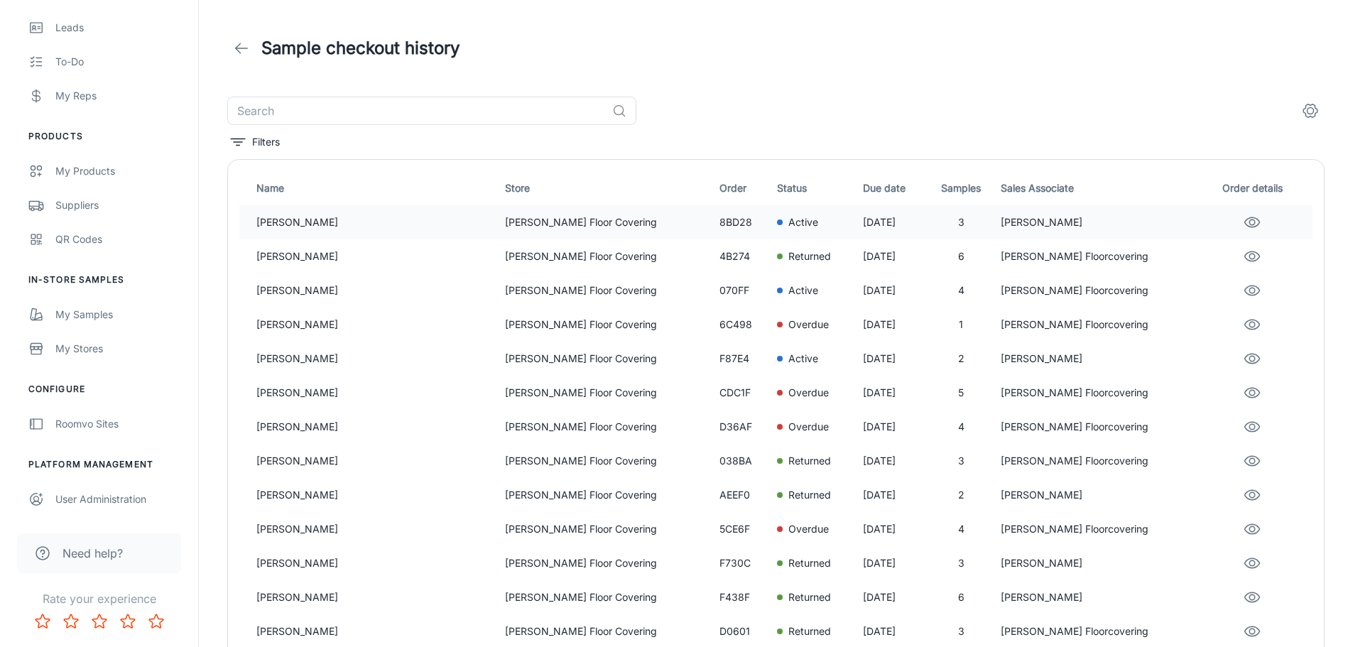
click at [1244, 225] on icon "eye" at bounding box center [1252, 222] width 17 height 17
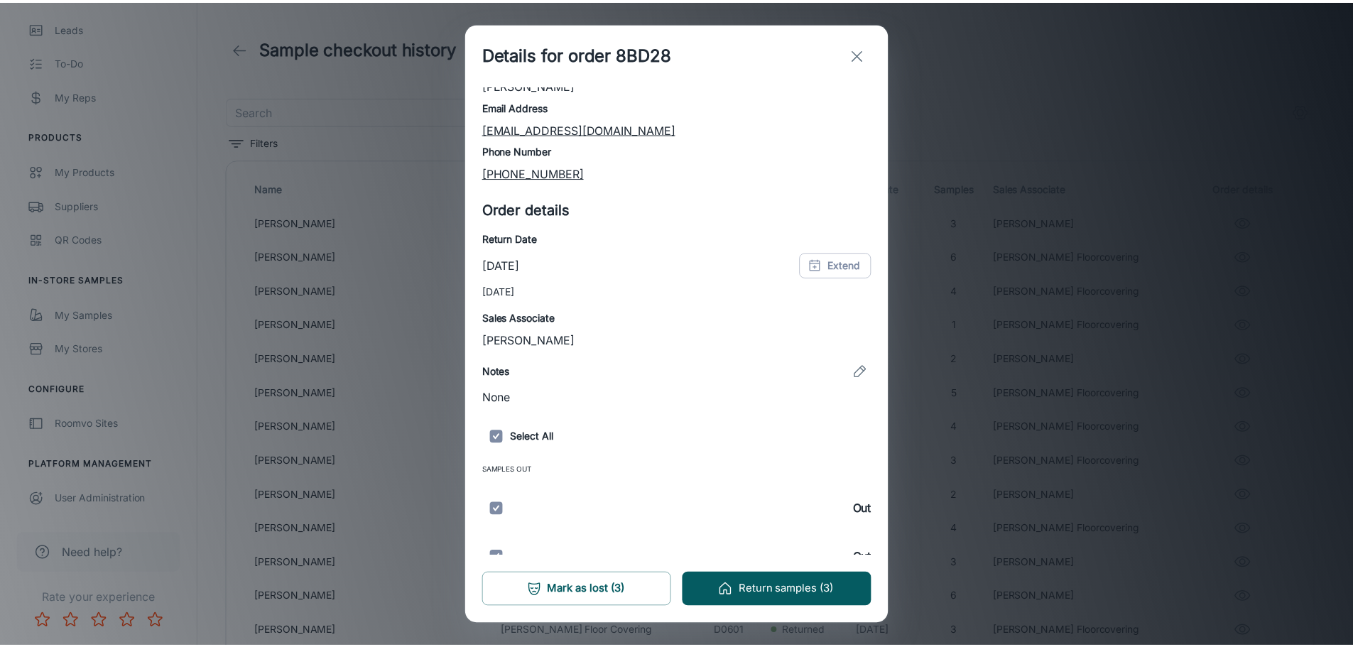
scroll to position [0, 0]
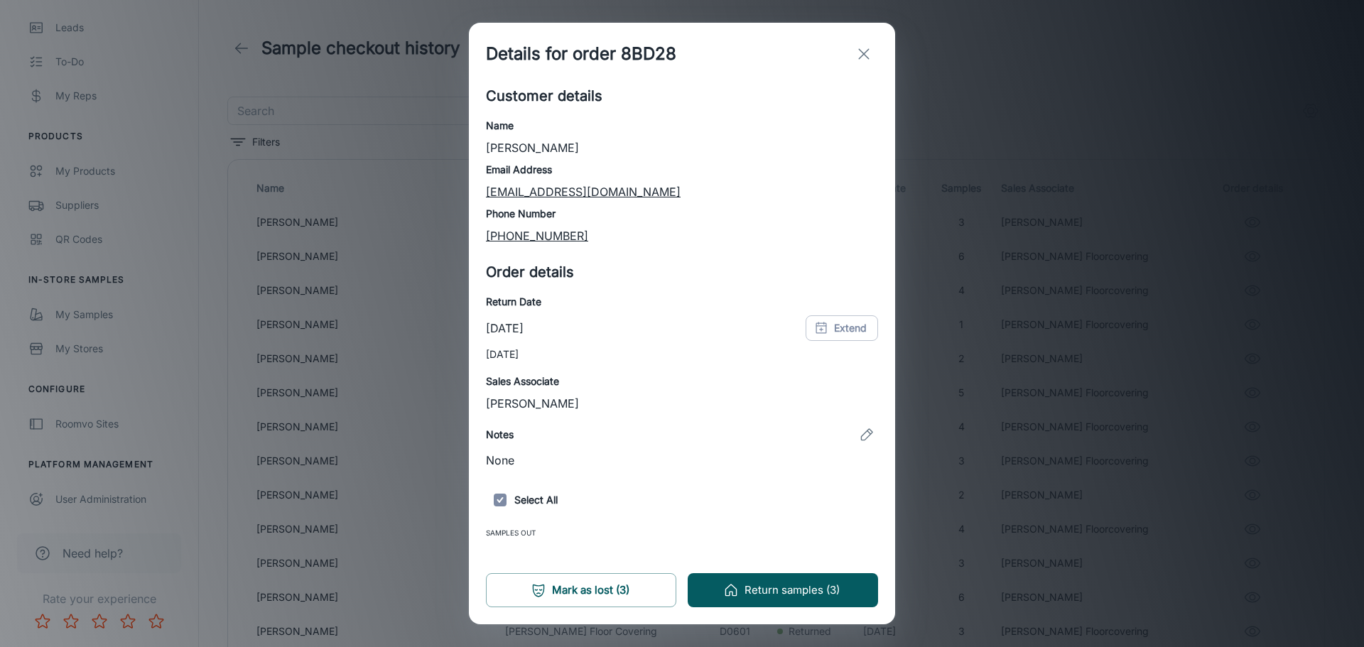
click at [654, 112] on div "Customer details Name [PERSON_NAME] Email Address [EMAIL_ADDRESS][DOMAIN_NAME] …" at bounding box center [682, 164] width 392 height 159
click at [865, 55] on line "exit" at bounding box center [864, 54] width 10 height 10
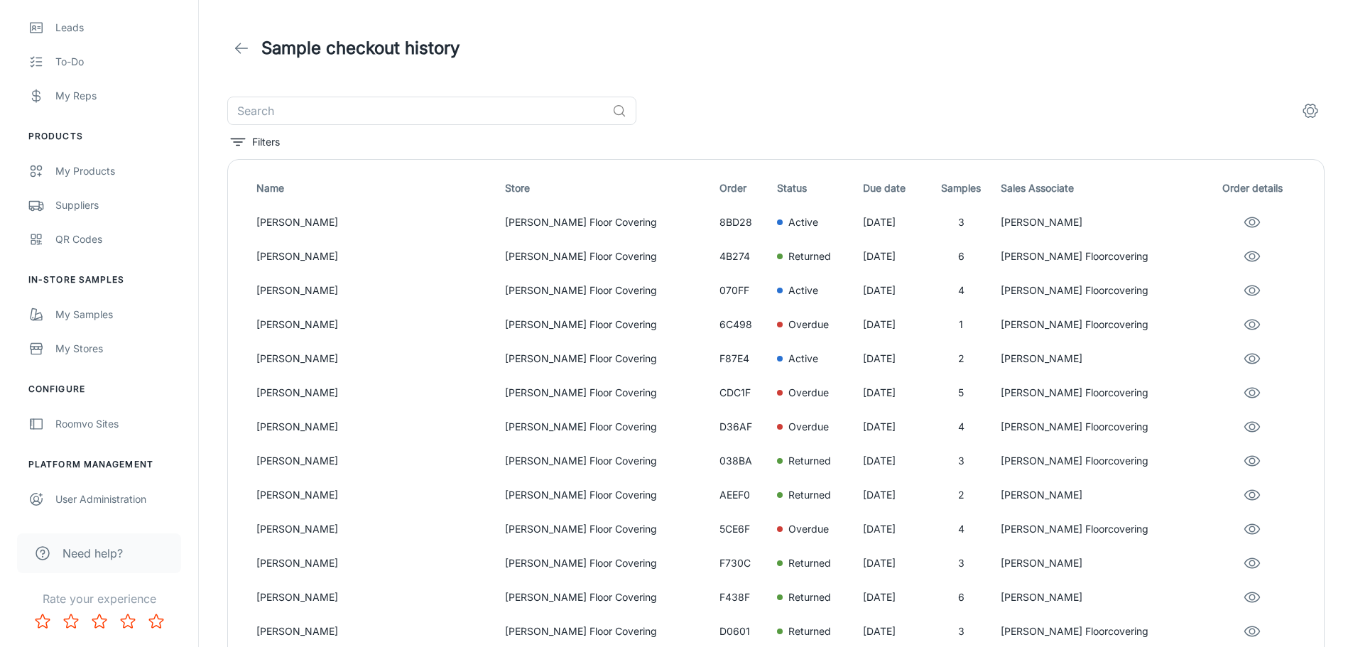
click at [865, 55] on div "Sample checkout history" at bounding box center [775, 48] width 1097 height 40
click at [82, 33] on div "Leads" at bounding box center [119, 28] width 129 height 16
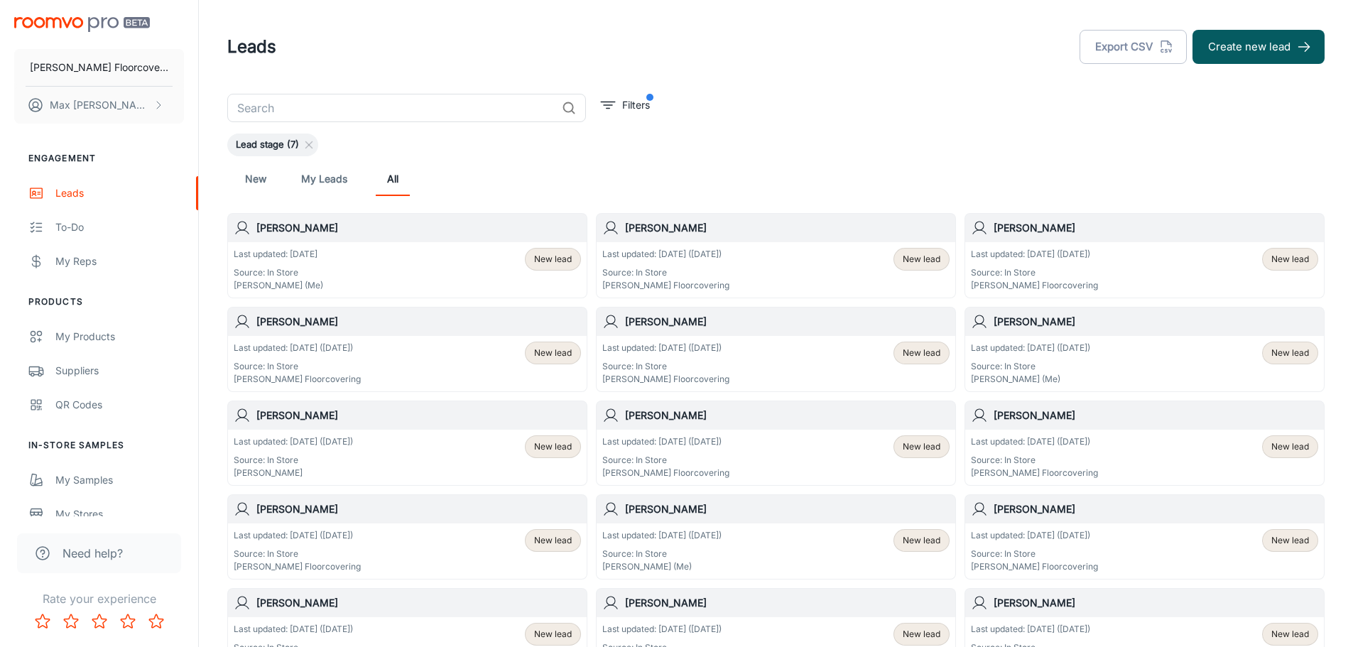
click at [405, 264] on div "Last updated: Today Source: In Store Max Albrecht (Me) New lead" at bounding box center [407, 270] width 347 height 44
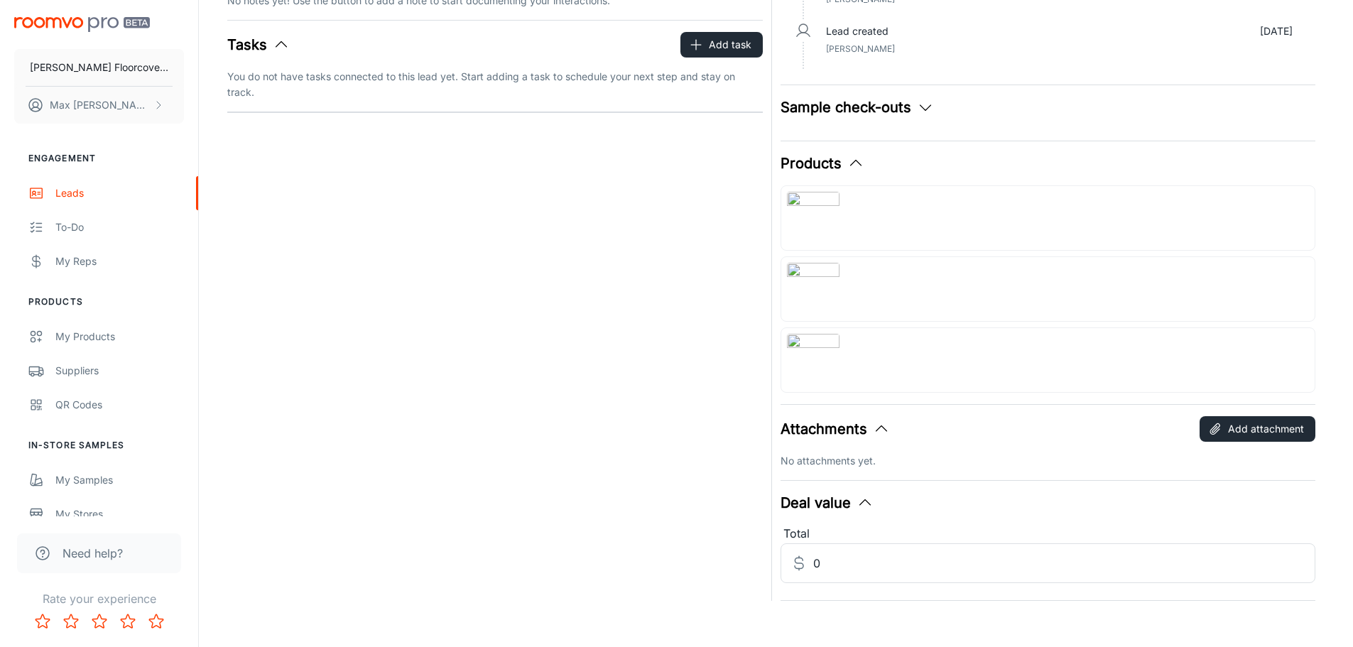
scroll to position [264, 0]
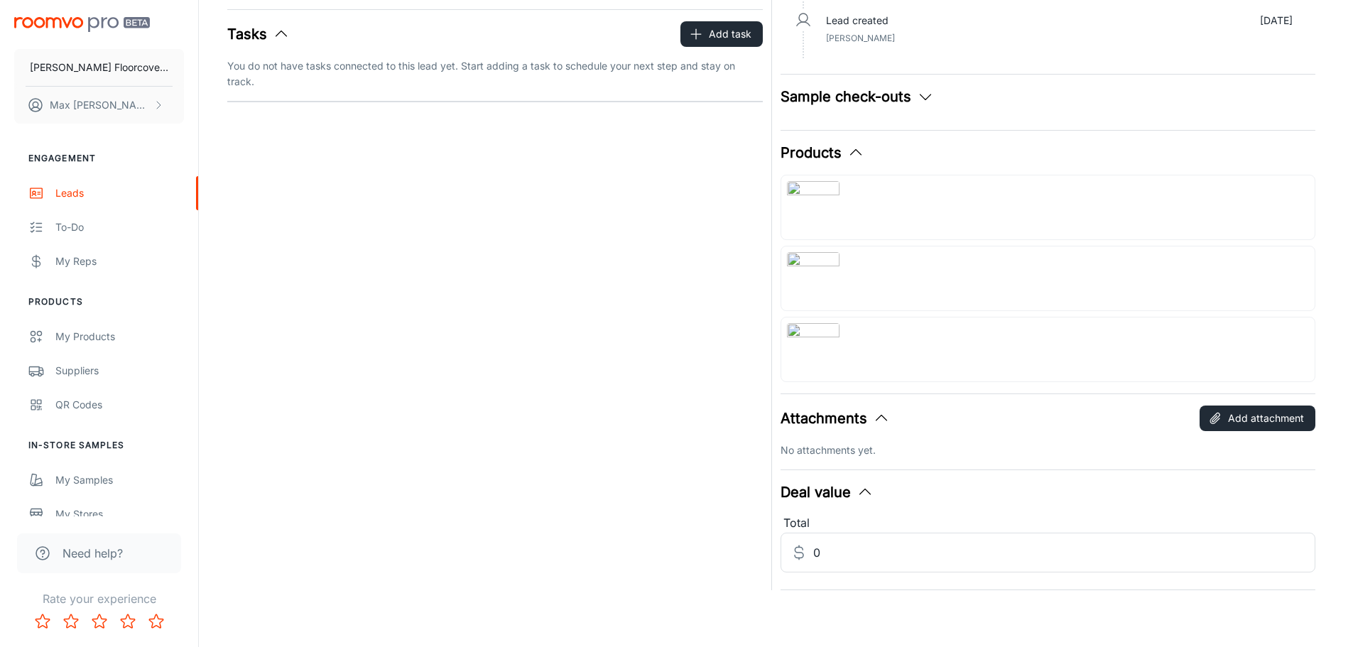
click at [829, 188] on img at bounding box center [813, 207] width 53 height 53
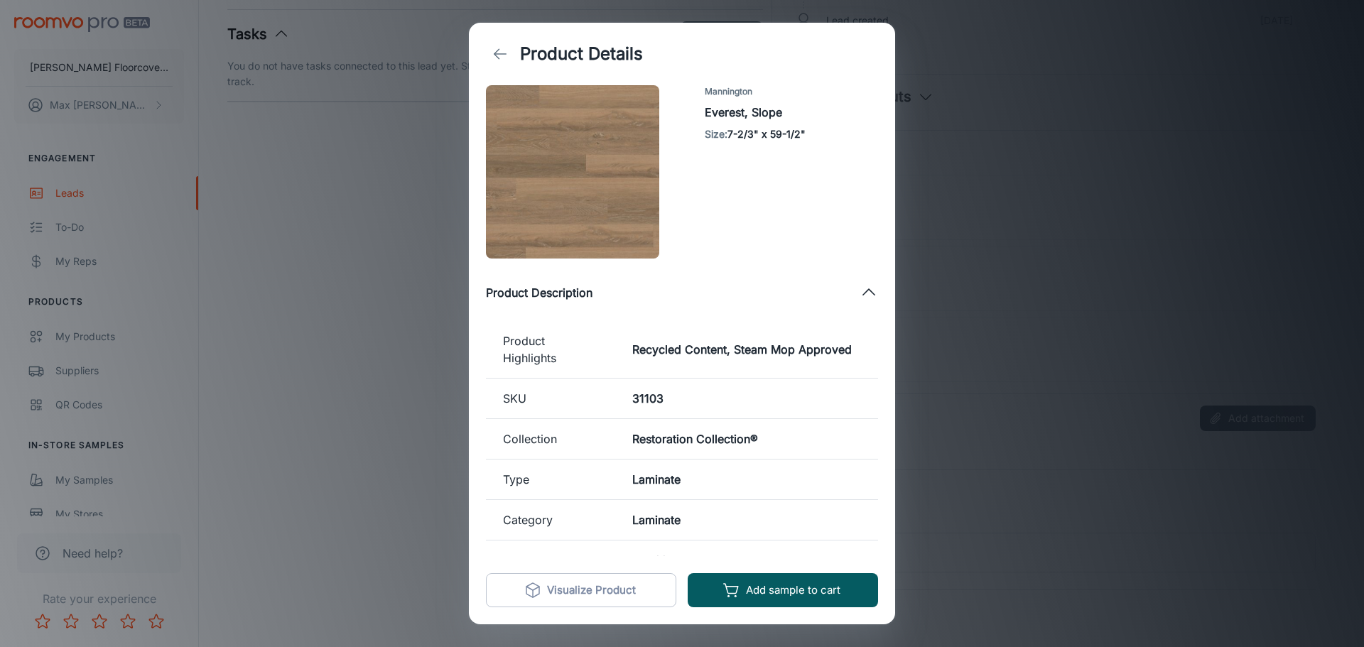
click at [1080, 208] on div "Product Details Mannington Everest, Slope Size : 7-2/3" x 59-1/2" Product Descr…" at bounding box center [682, 323] width 1364 height 647
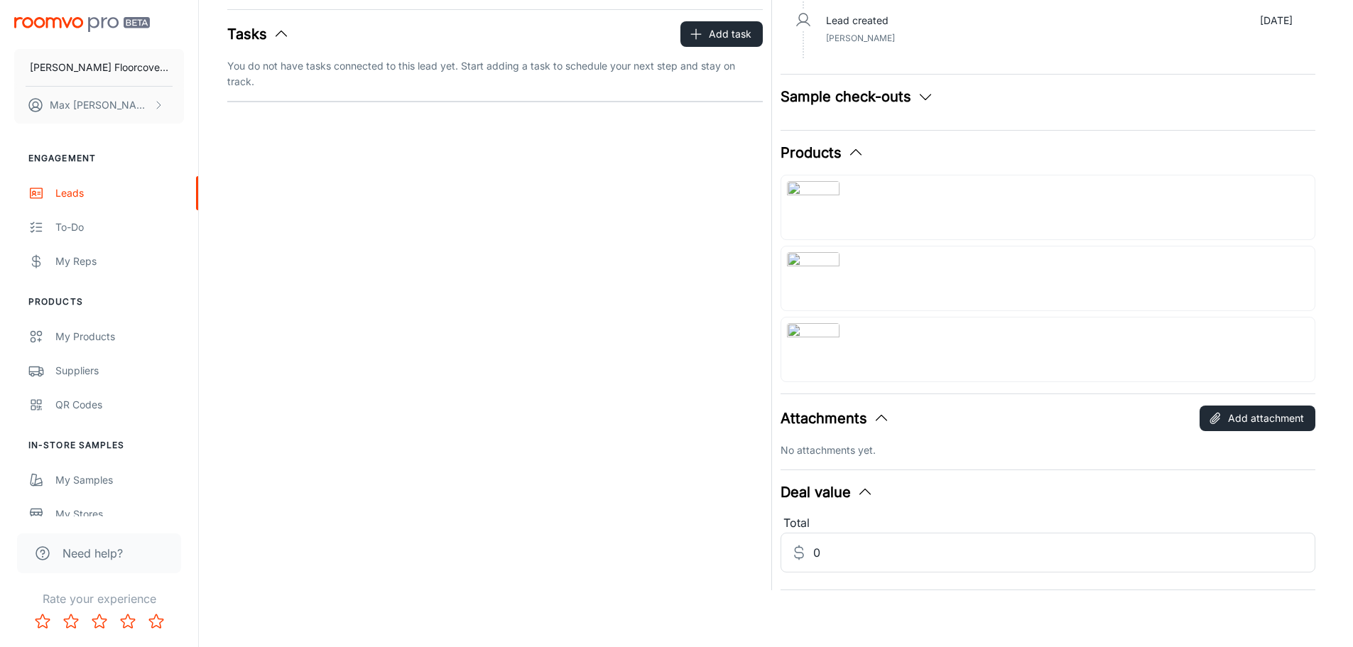
click at [815, 264] on img at bounding box center [813, 278] width 53 height 53
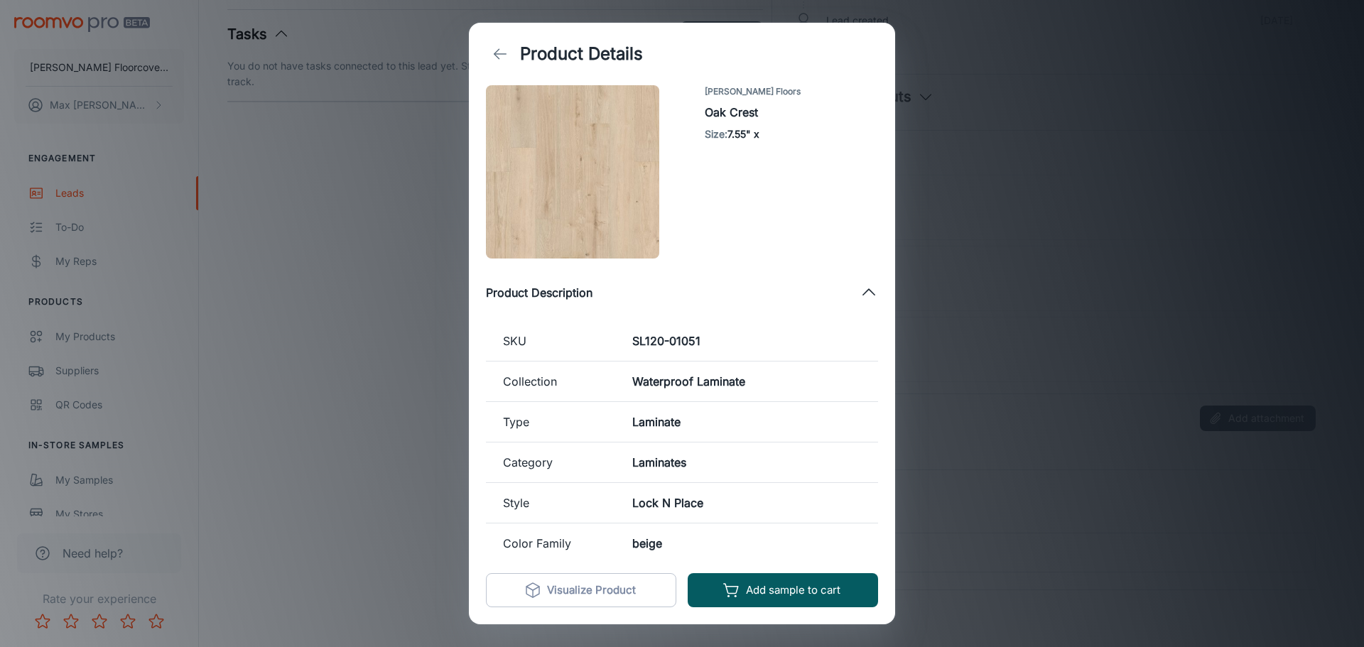
click at [1034, 279] on div "Product Details Shaw Floors Oak Crest Size : 7.55" x Product Description SKU SL…" at bounding box center [682, 323] width 1364 height 647
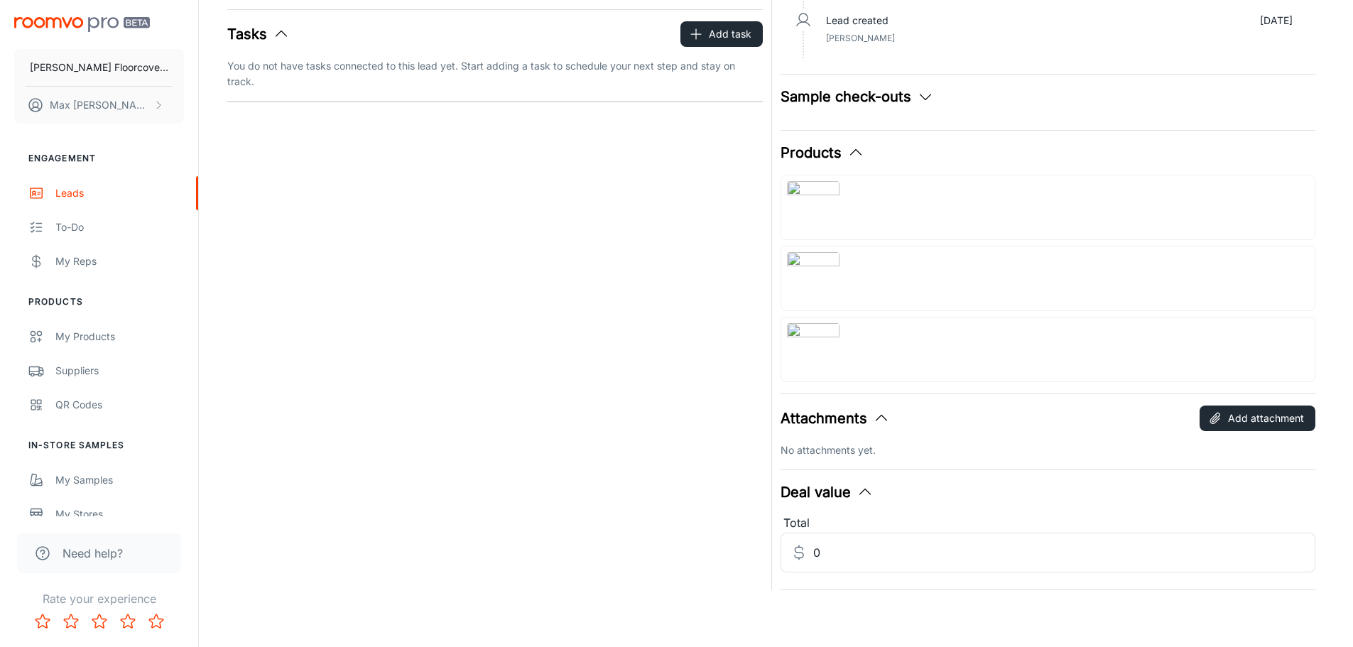
click at [813, 333] on img at bounding box center [813, 349] width 53 height 53
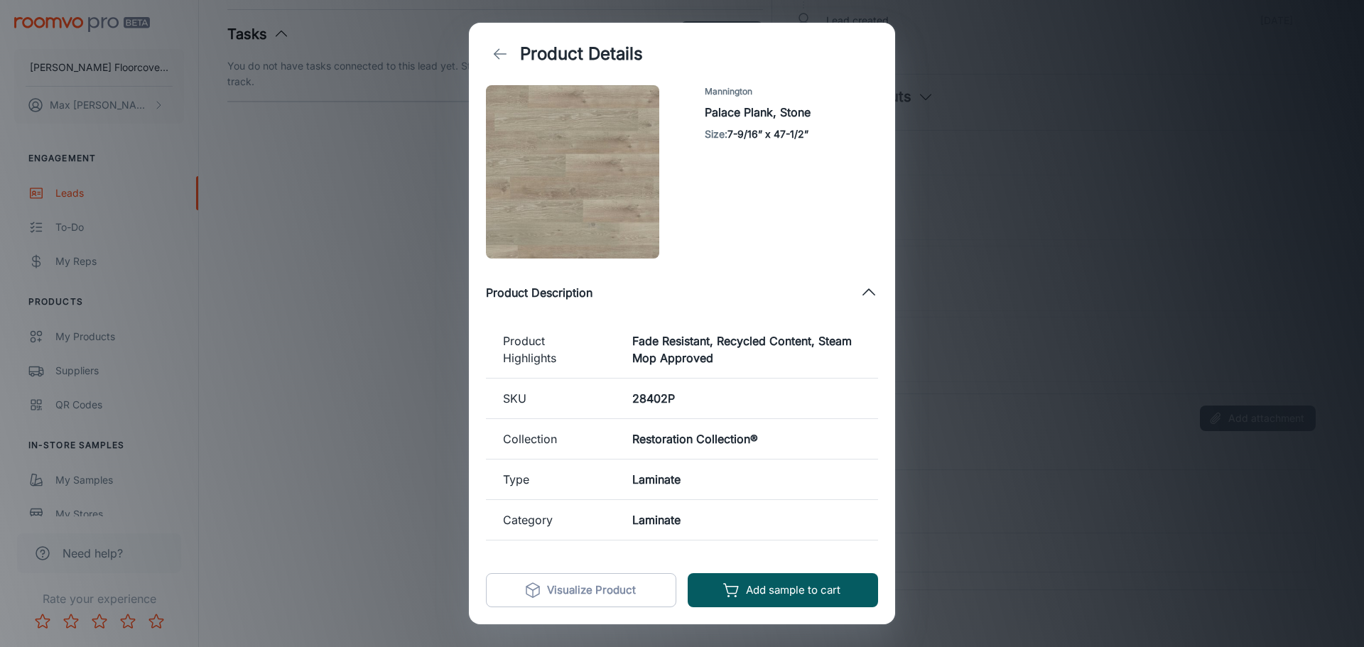
click at [1070, 168] on div "Product Details Mannington Palace Plank, Stone Size : 7-9/16” x 47-1/2” Product…" at bounding box center [682, 323] width 1364 height 647
